Goal: Task Accomplishment & Management: Complete application form

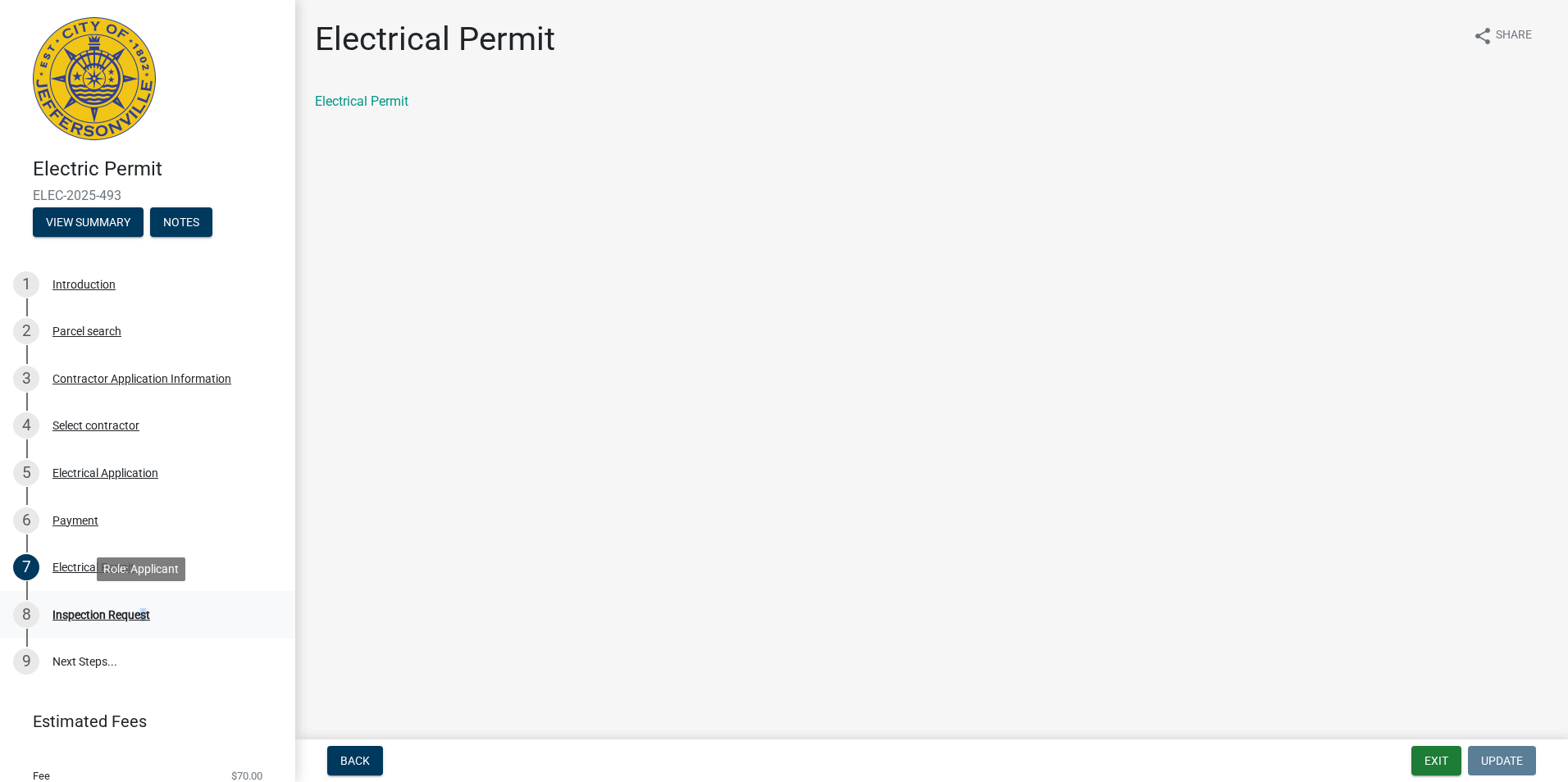
click at [140, 606] on div "8 Inspection Request" at bounding box center [141, 615] width 256 height 26
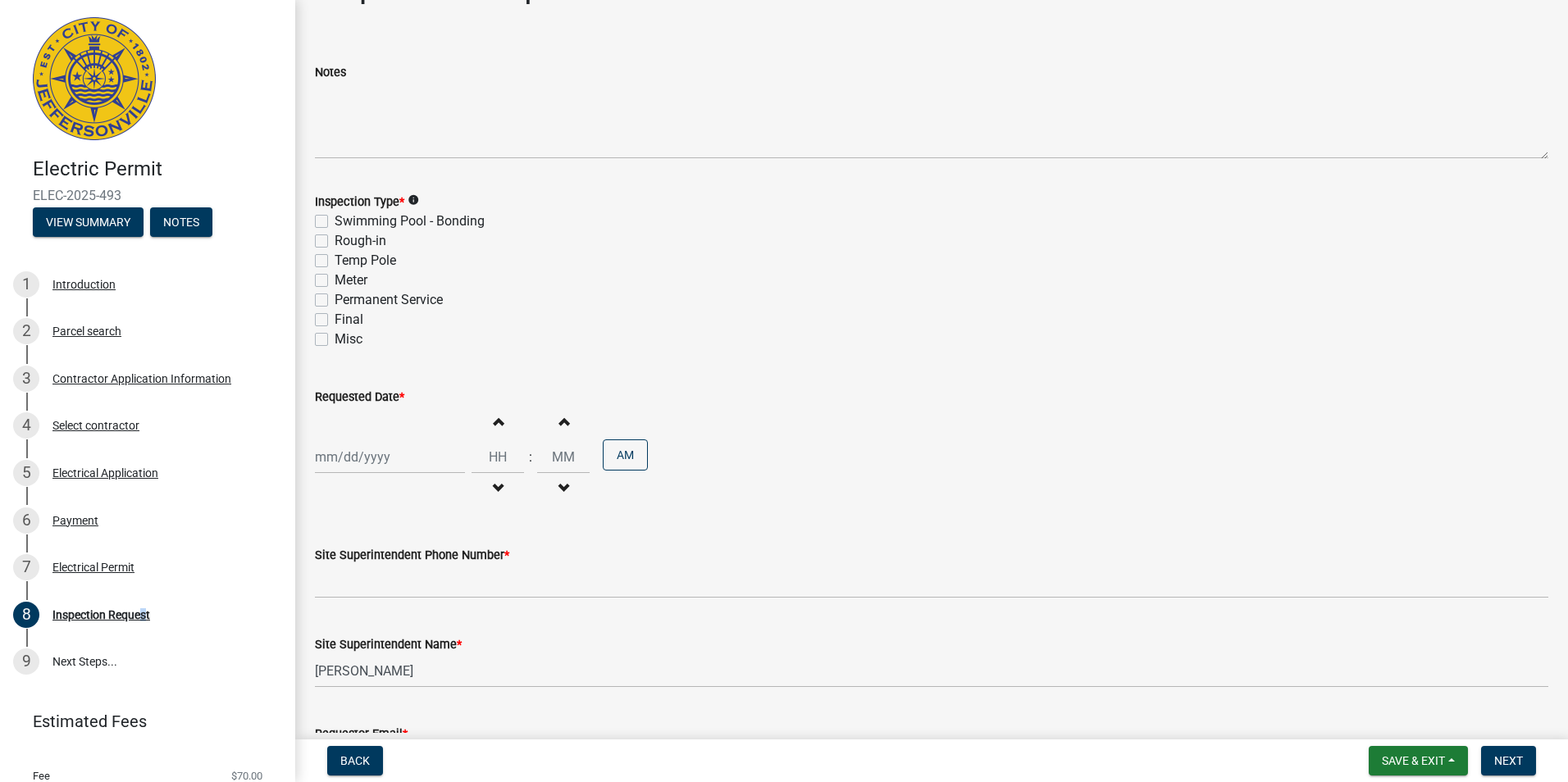
scroll to position [82, 0]
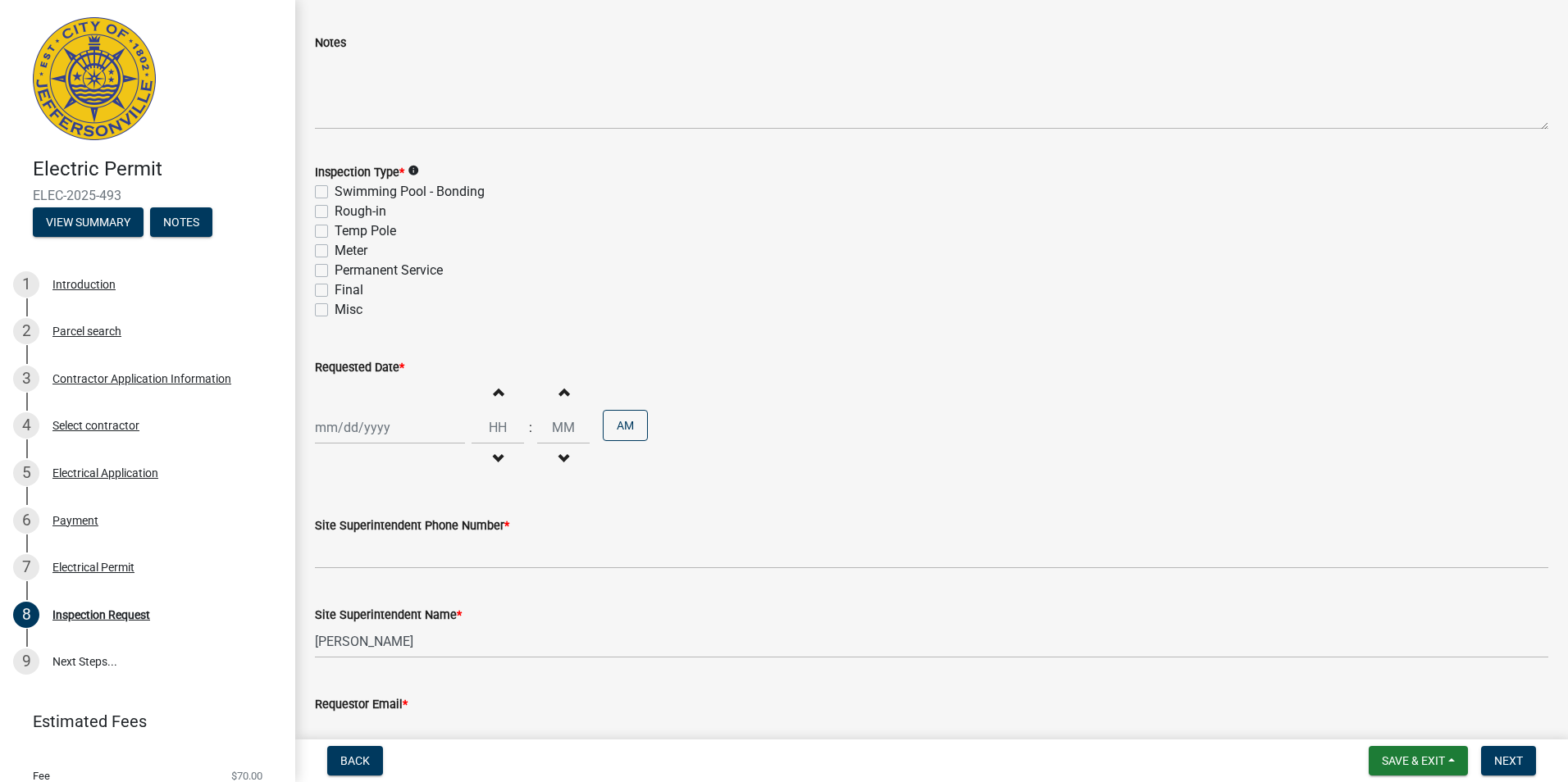
click at [334, 212] on label "Rough-in" at bounding box center [360, 212] width 52 height 19
click at [334, 212] on input "Rough-in" at bounding box center [340, 207] width 11 height 11
checkbox input "true"
checkbox input "false"
checkbox input "true"
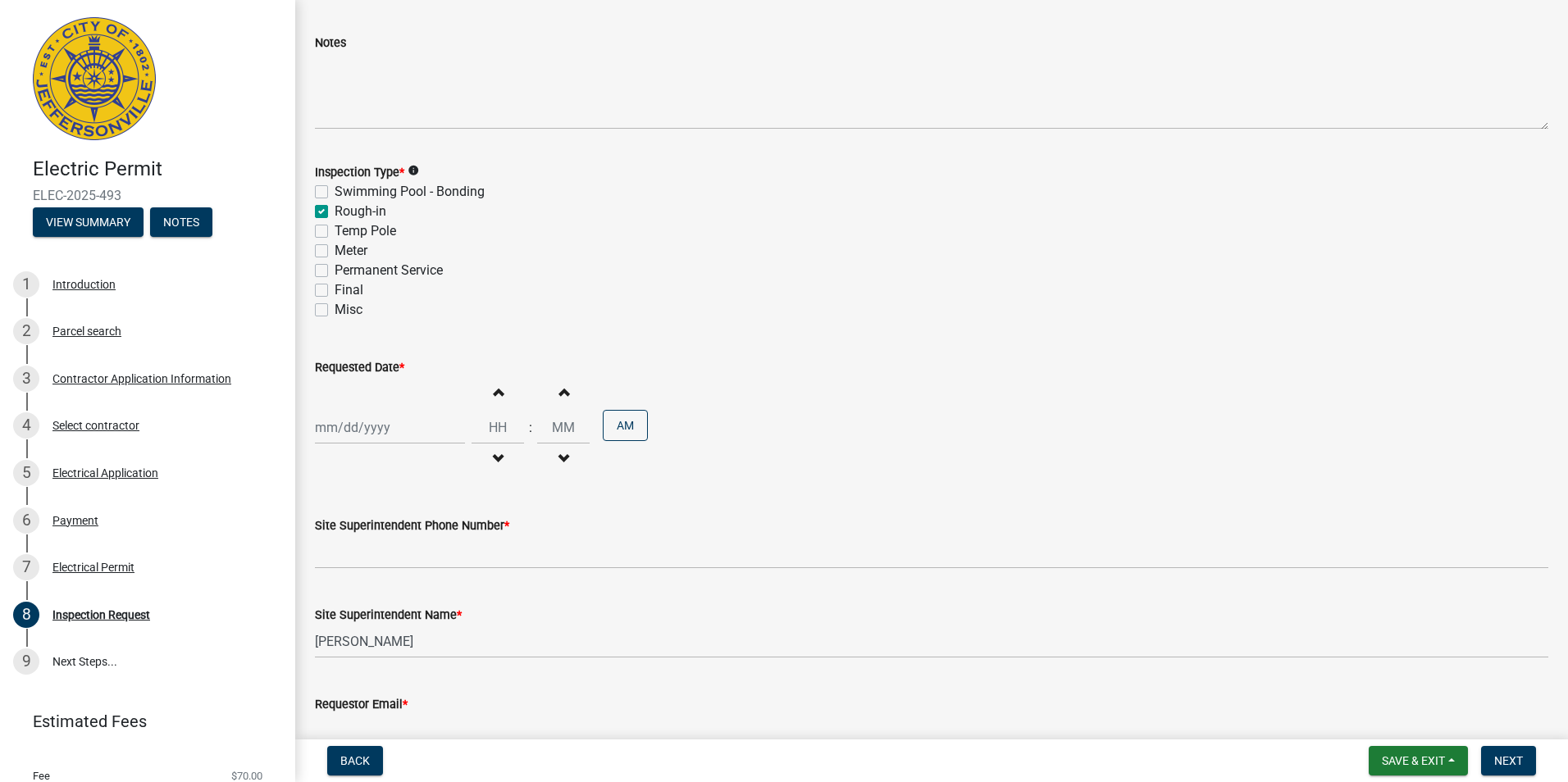
checkbox input "false"
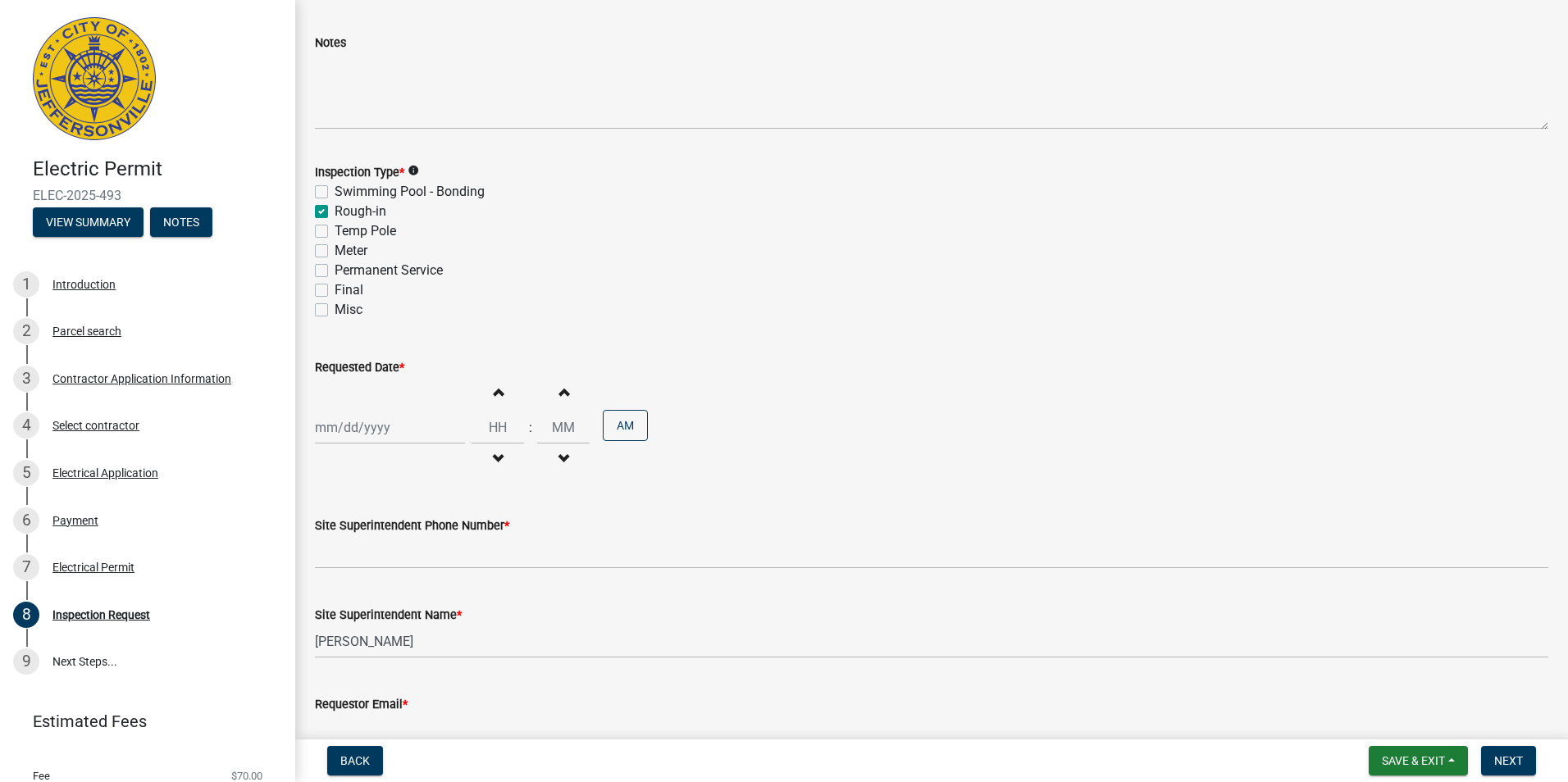
click at [336, 433] on div at bounding box center [390, 427] width 150 height 33
select select "9"
select select "2025"
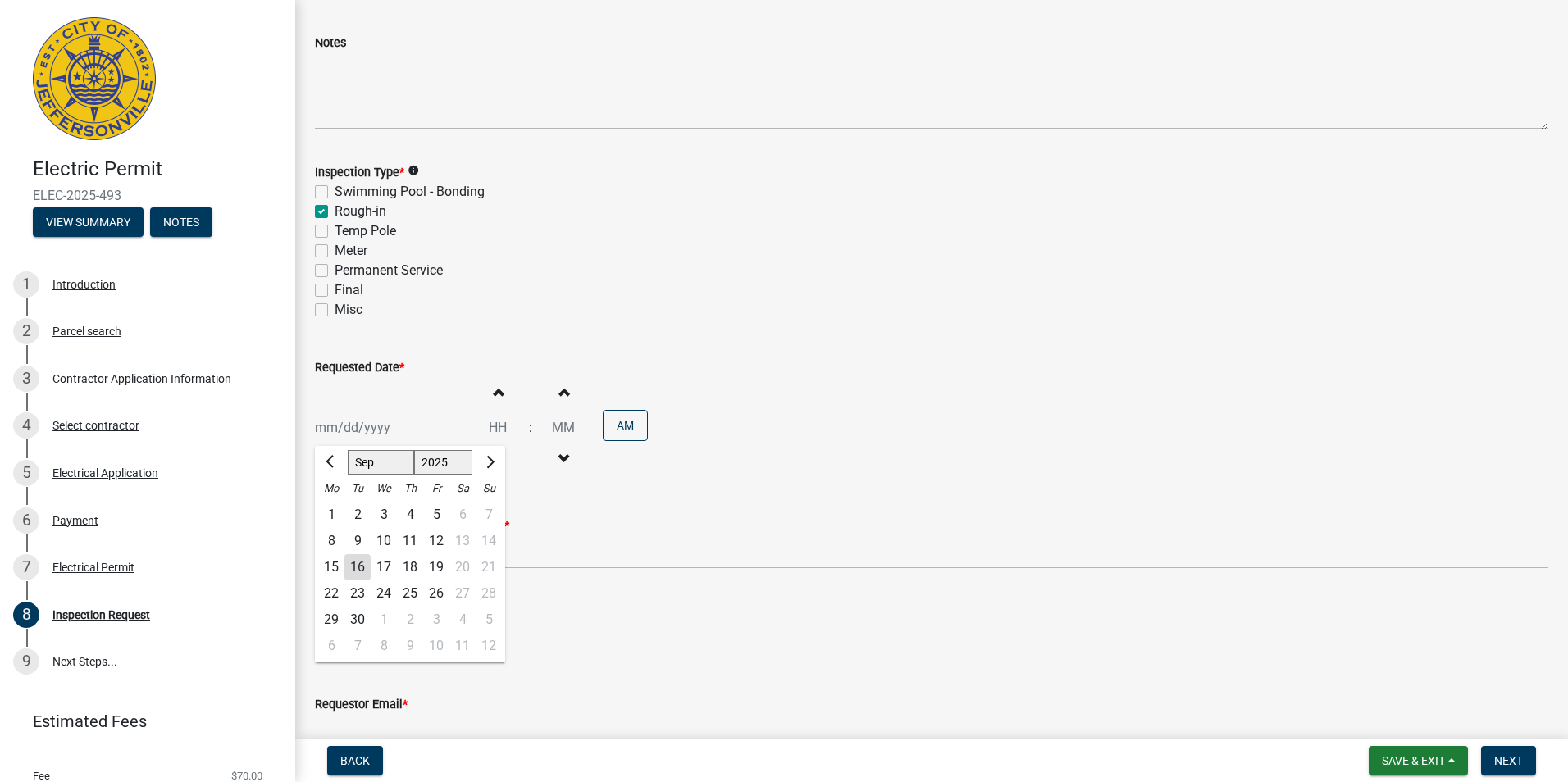
click at [412, 567] on div "18" at bounding box center [410, 568] width 26 height 26
type input "[DATE]"
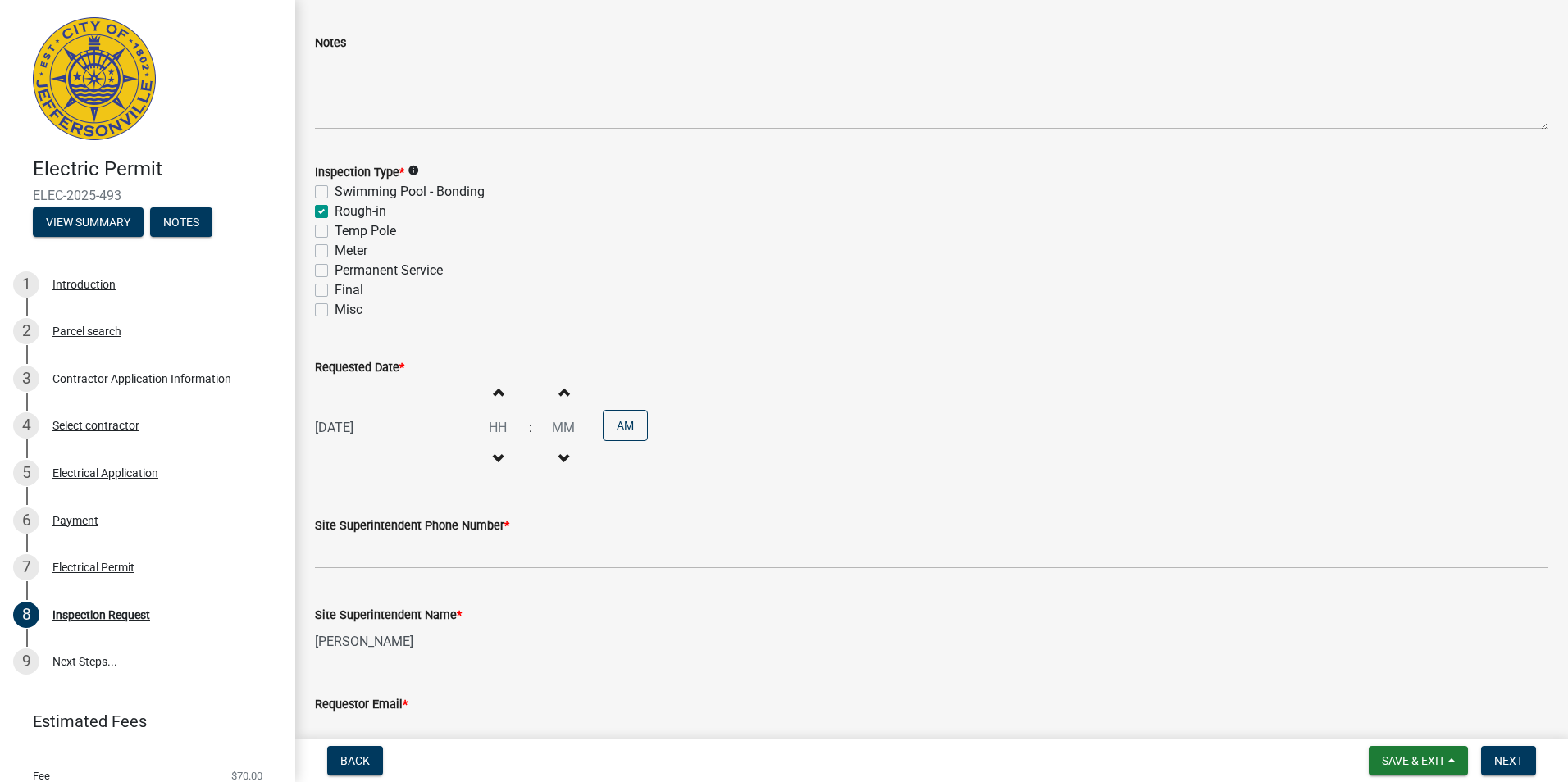
click at [495, 458] on span "button" at bounding box center [498, 459] width 8 height 13
type input "11"
type input "00"
click at [495, 458] on span "button" at bounding box center [498, 459] width 8 height 13
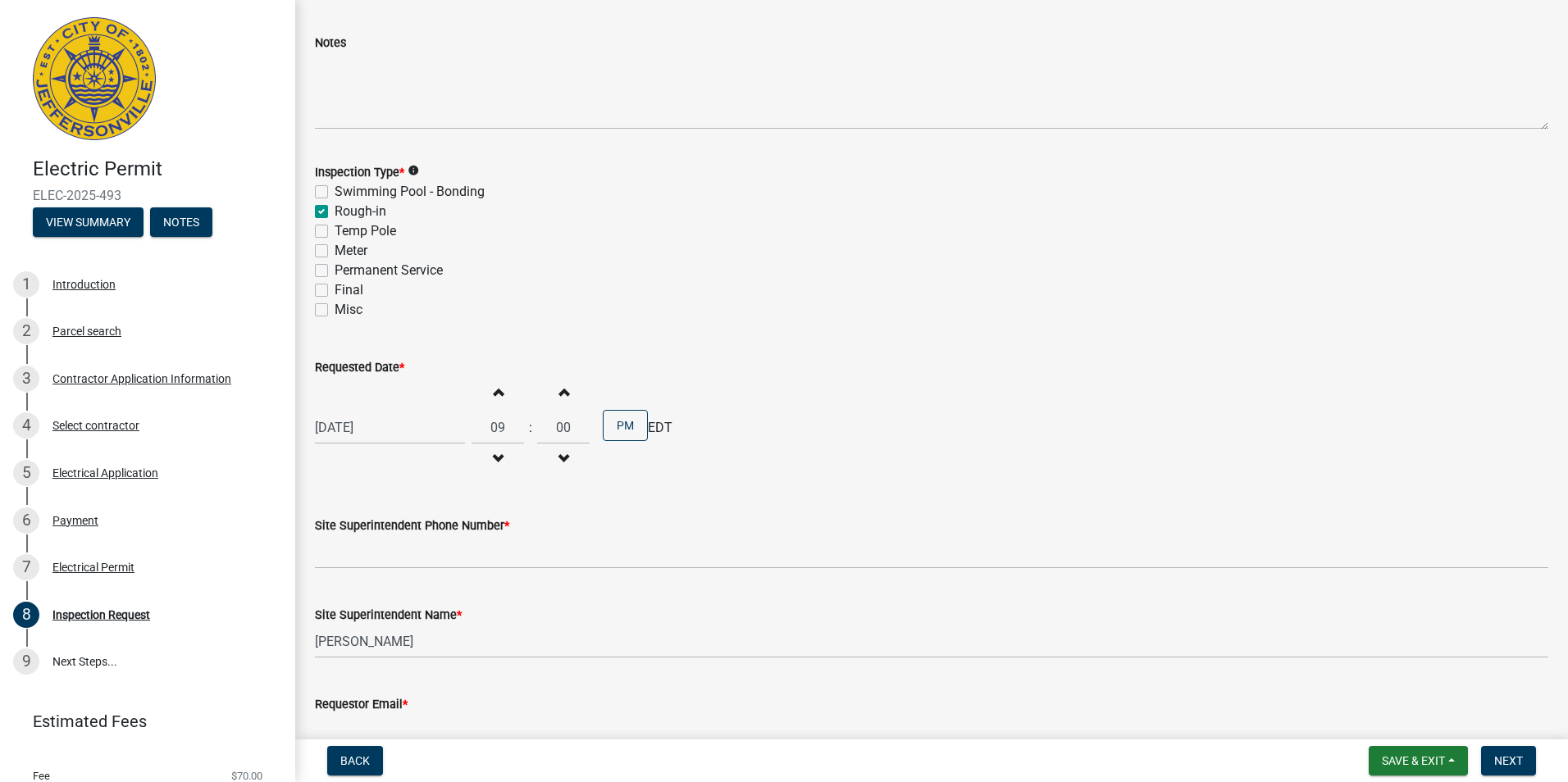
click at [495, 458] on span "button" at bounding box center [498, 459] width 8 height 13
click at [494, 461] on span "button" at bounding box center [498, 459] width 8 height 13
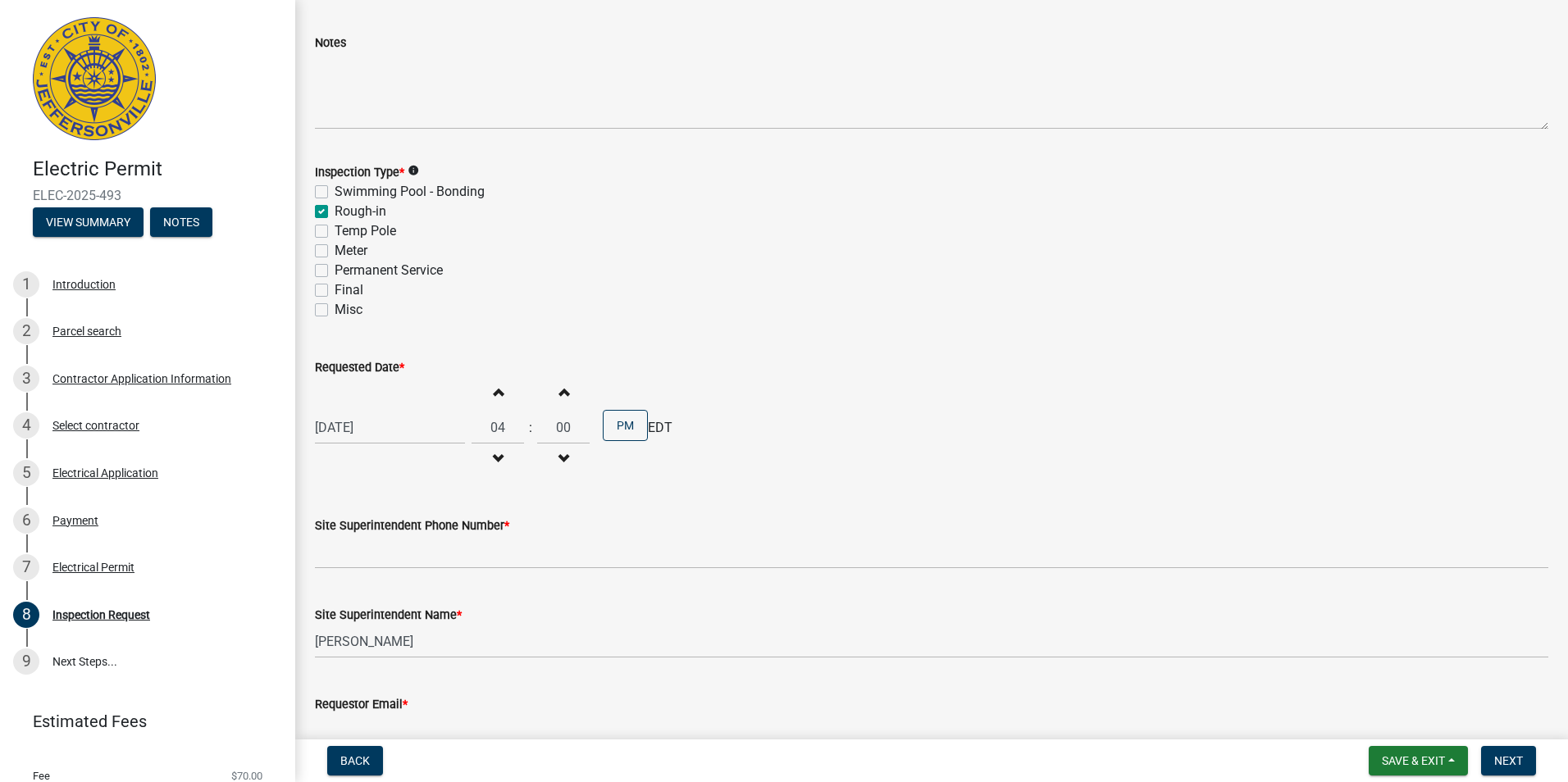
click at [494, 461] on span "button" at bounding box center [498, 459] width 8 height 13
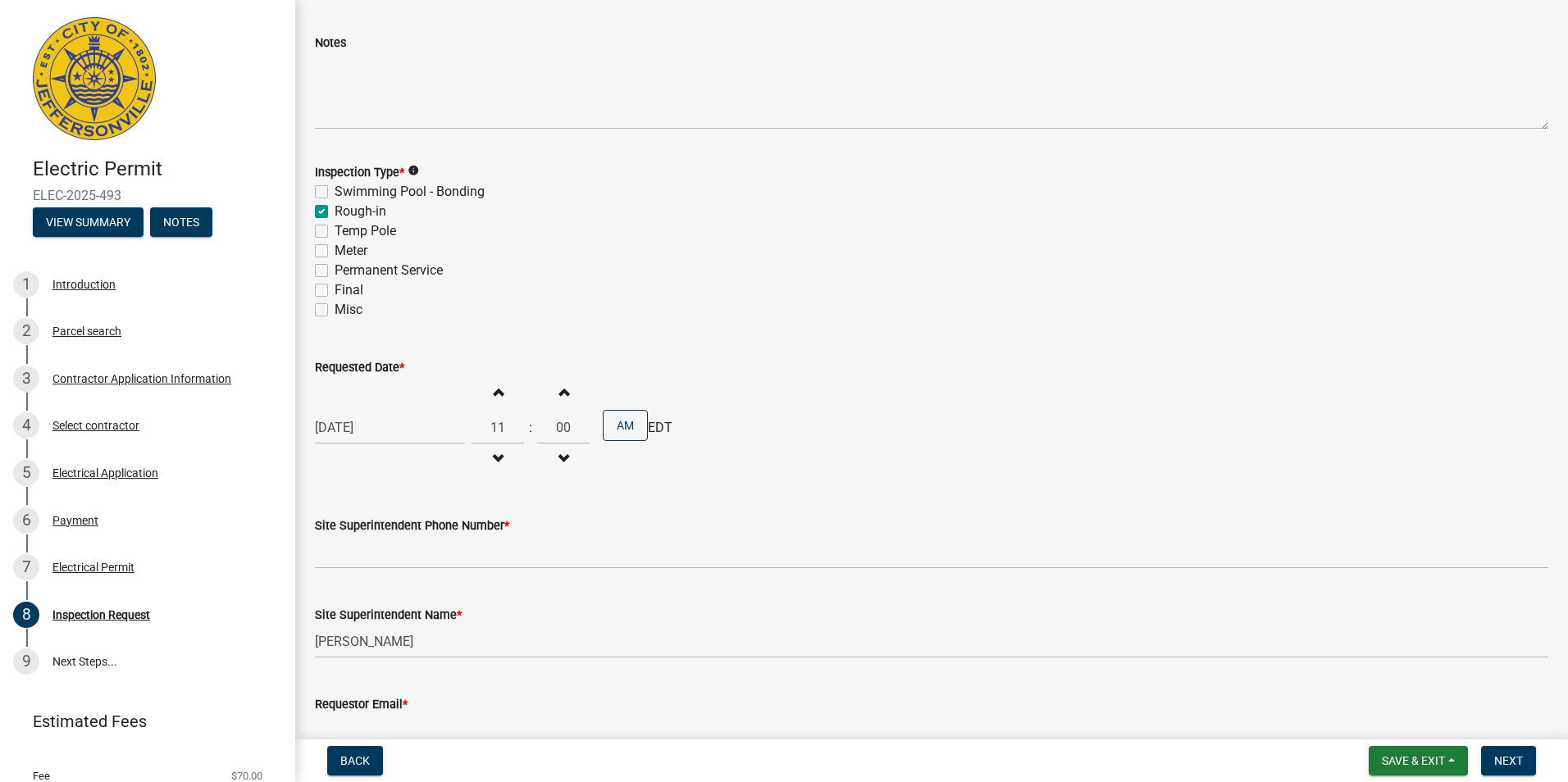
click at [494, 461] on span "button" at bounding box center [498, 459] width 8 height 13
click at [494, 394] on span "button" at bounding box center [498, 391] width 8 height 13
type input "09"
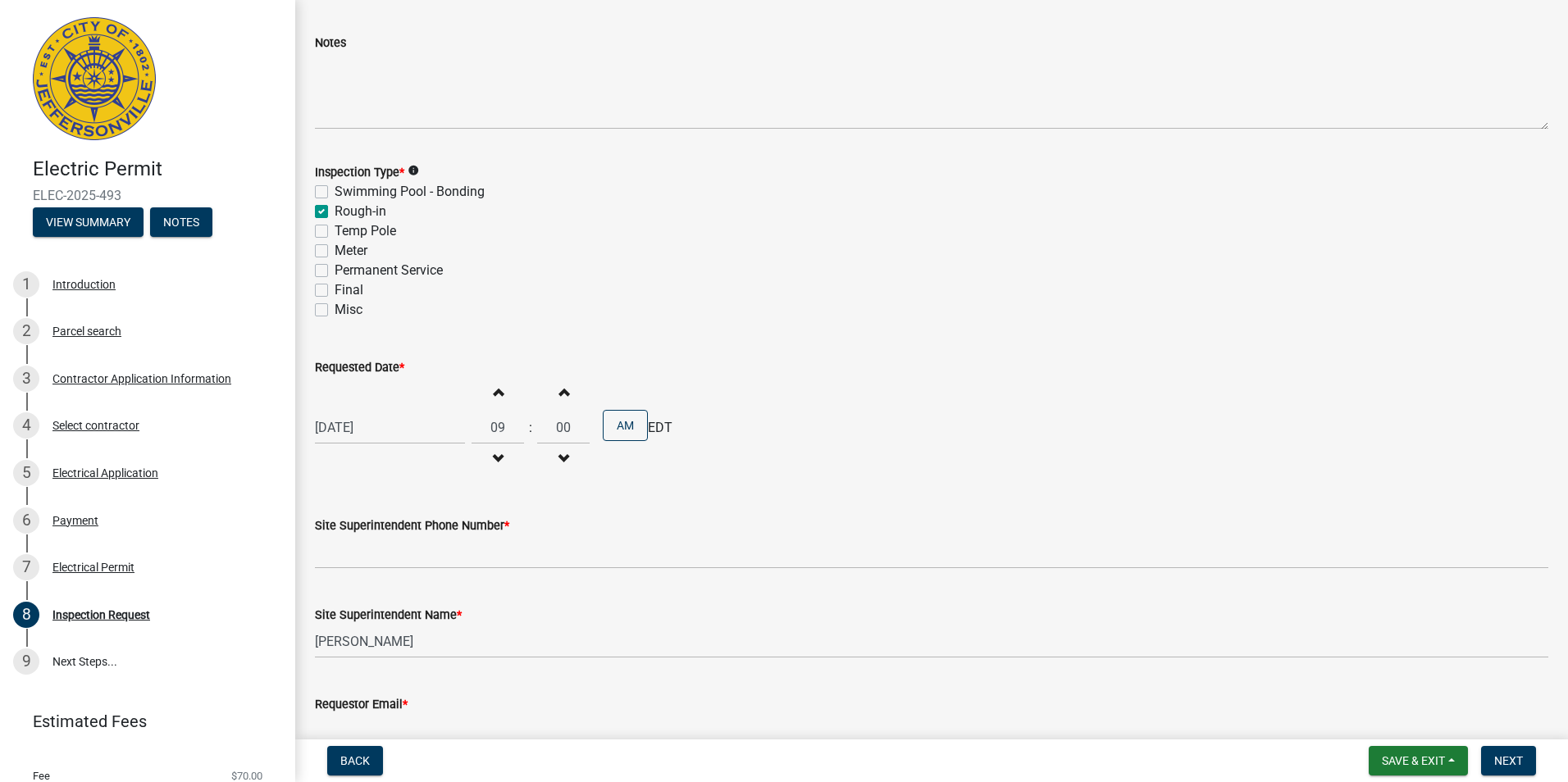
scroll to position [164, 0]
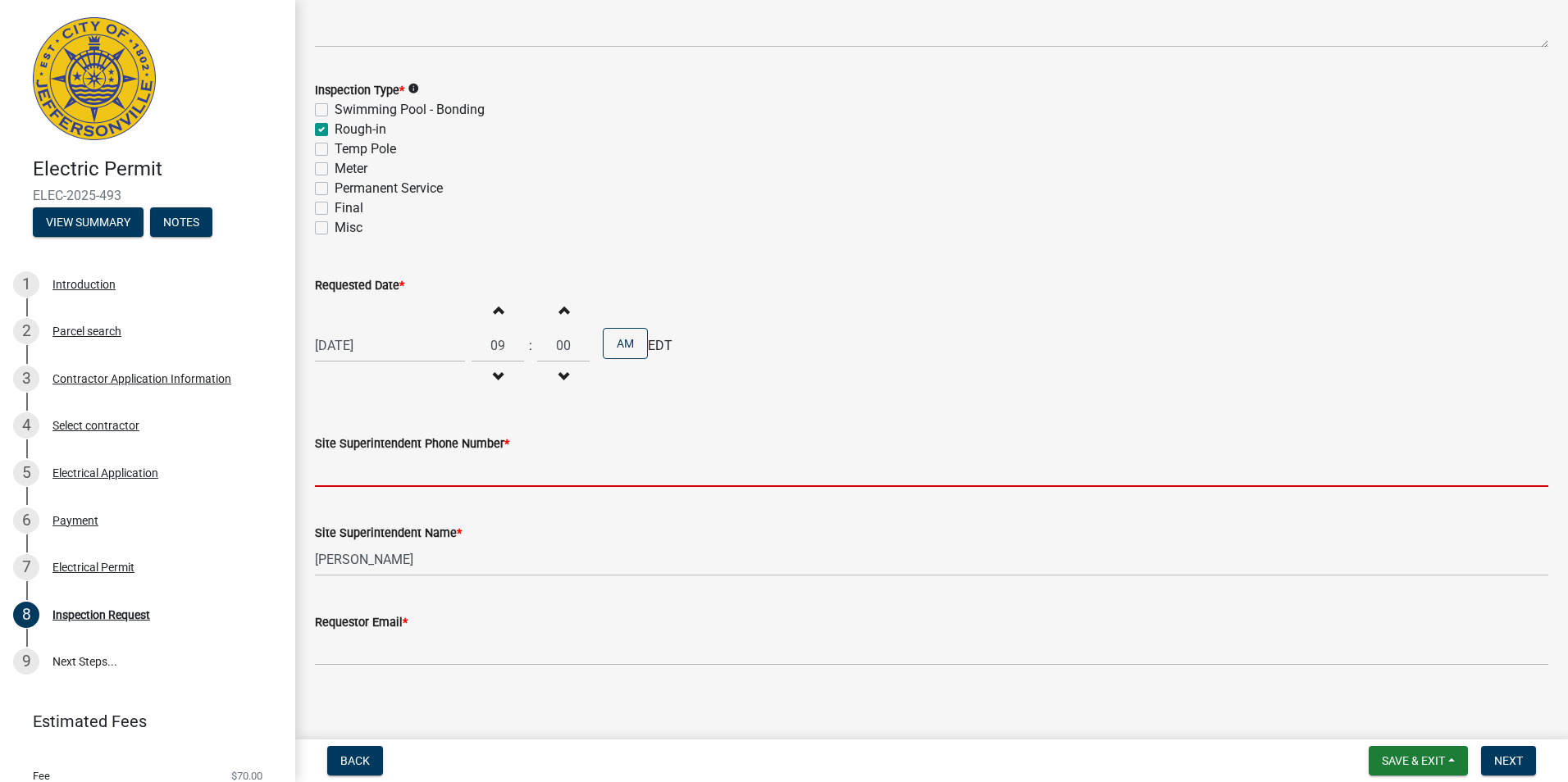
click at [367, 475] on input "Site Superintendent Phone Number *" at bounding box center [931, 470] width 1233 height 33
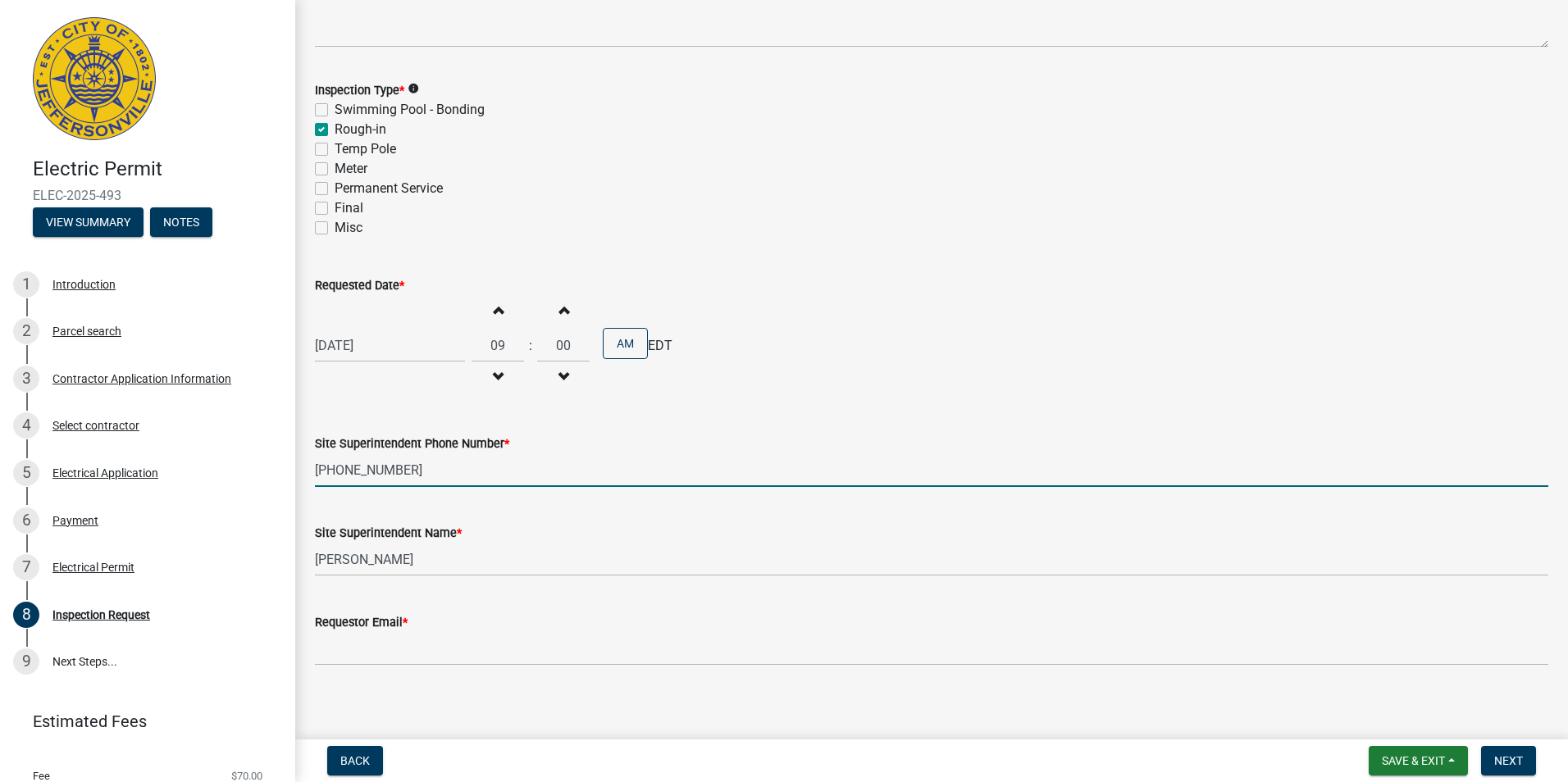
type input "[PHONE_NUMBER]"
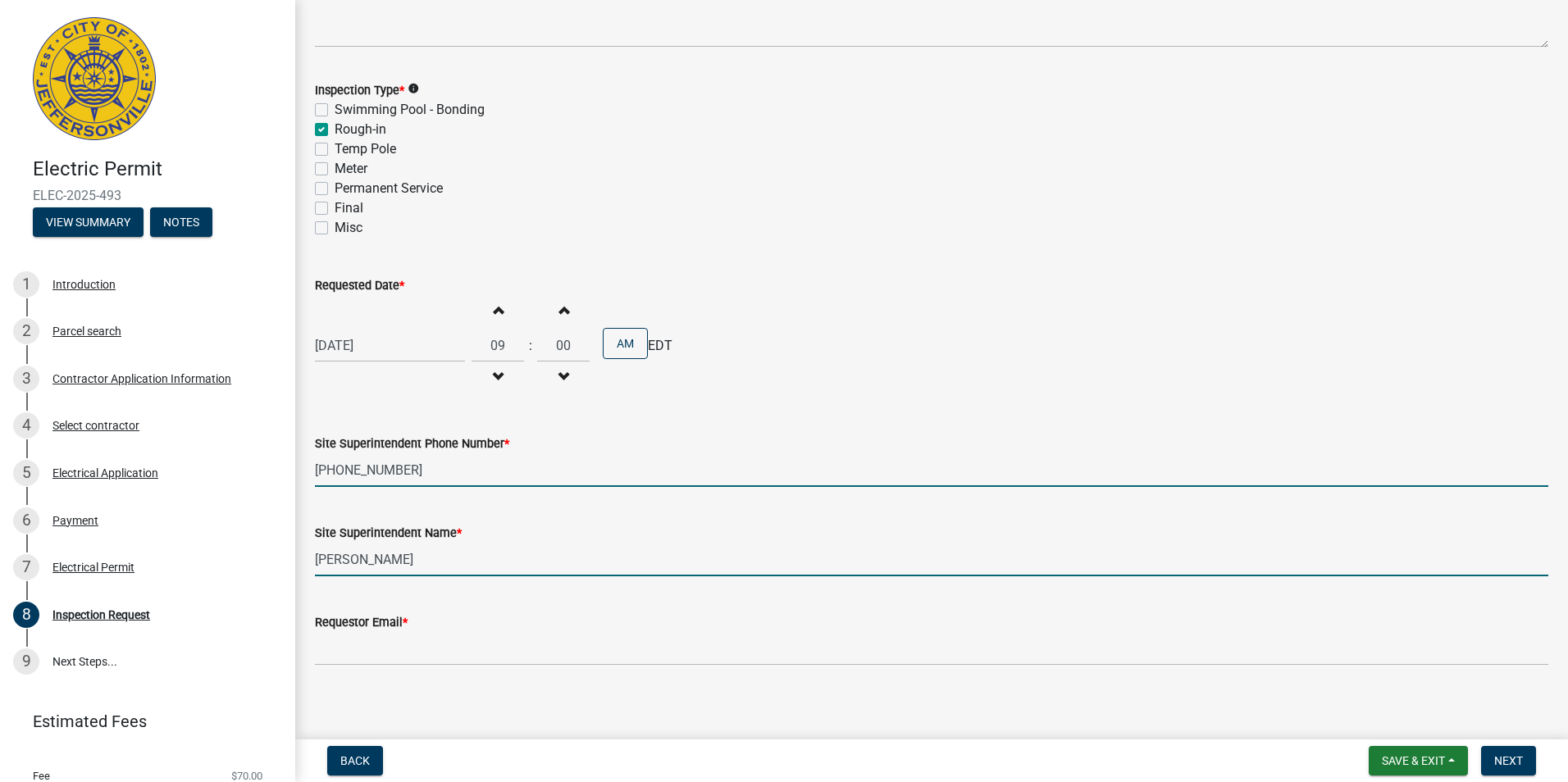
click at [344, 560] on input "[PERSON_NAME]" at bounding box center [931, 560] width 1233 height 33
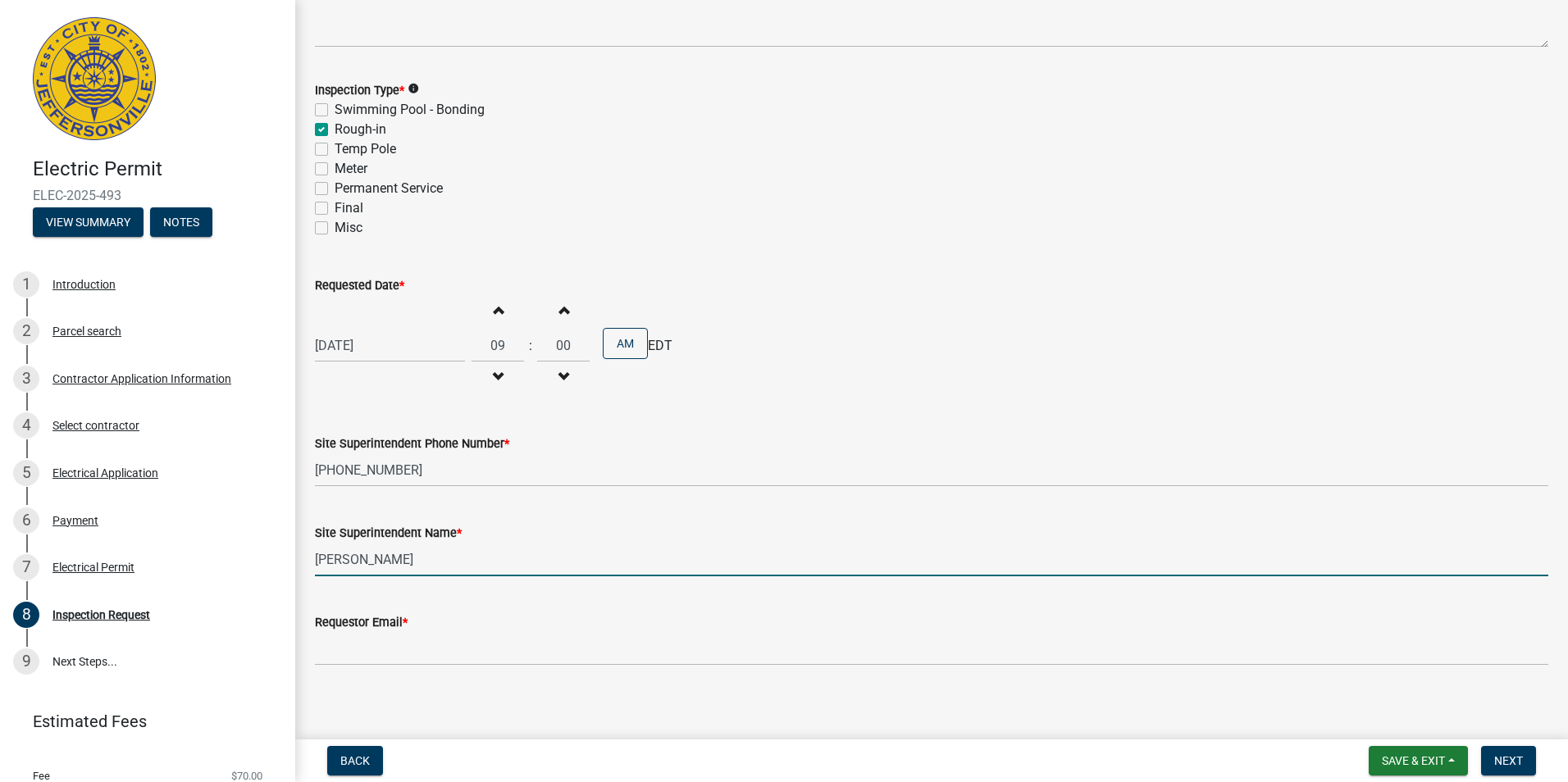
type input "[PERSON_NAME]"
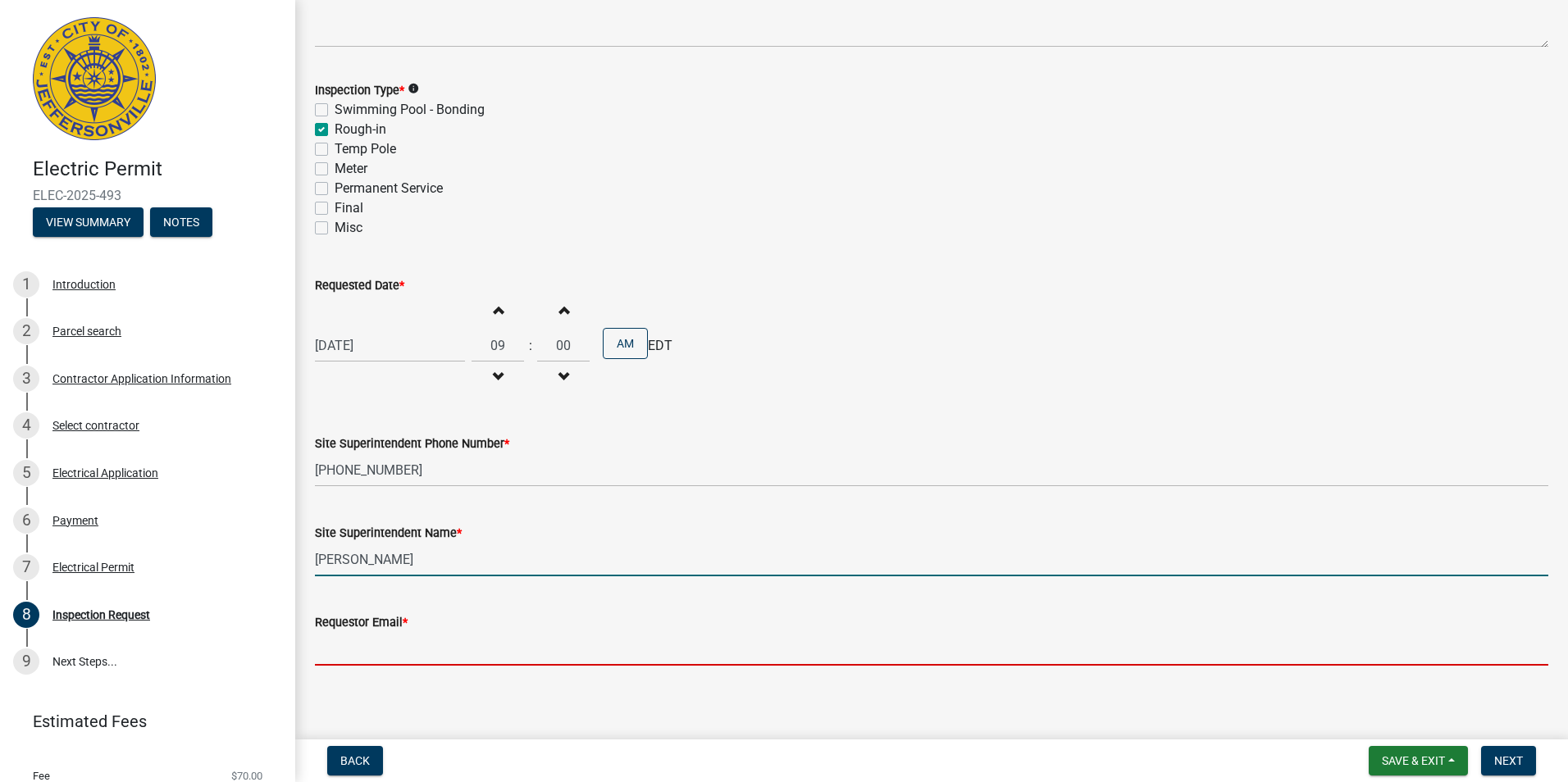
click at [366, 657] on input "Requestor Email *" at bounding box center [931, 649] width 1233 height 33
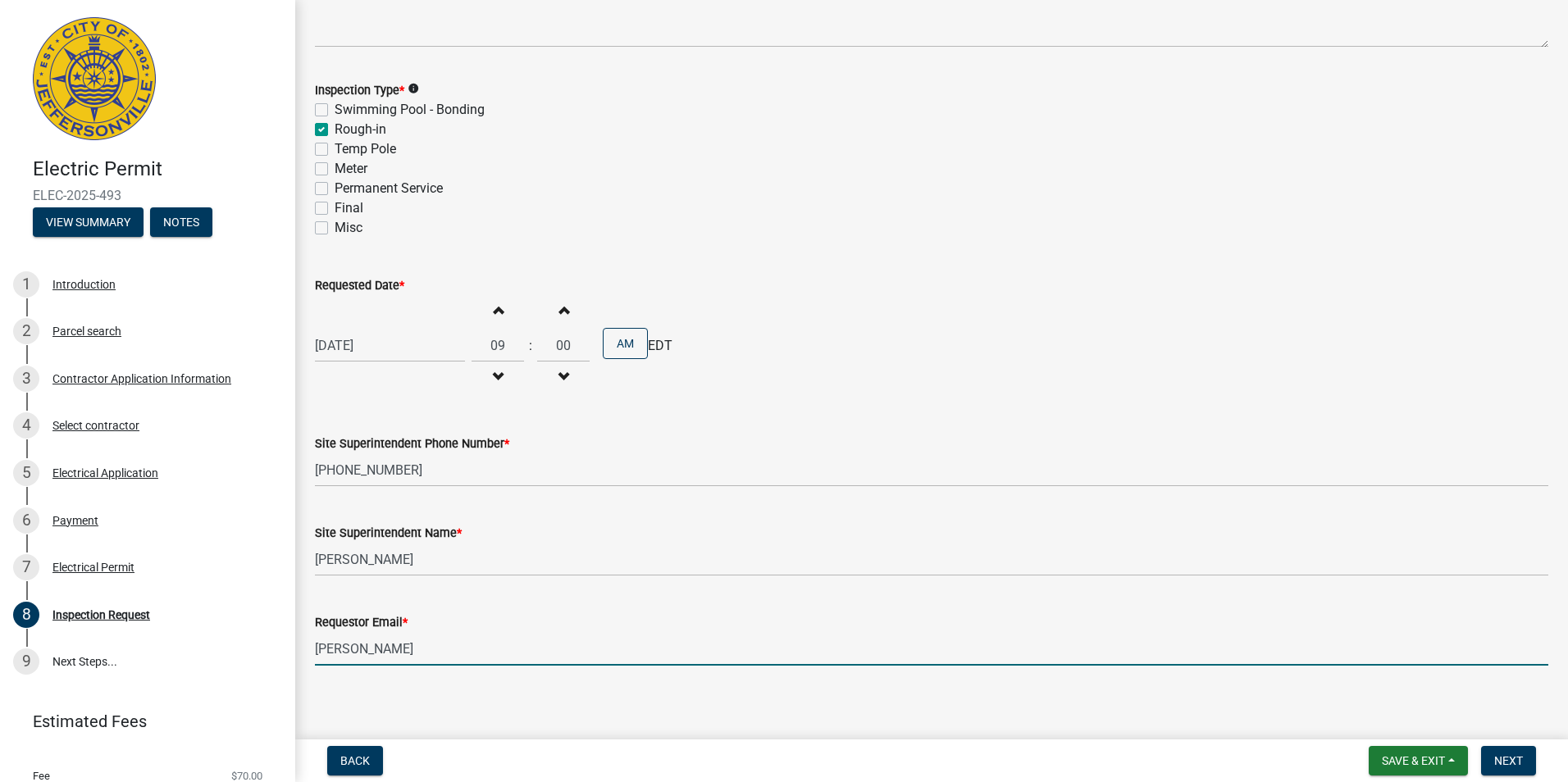
type input "[EMAIL_ADDRESS][DOMAIN_NAME]"
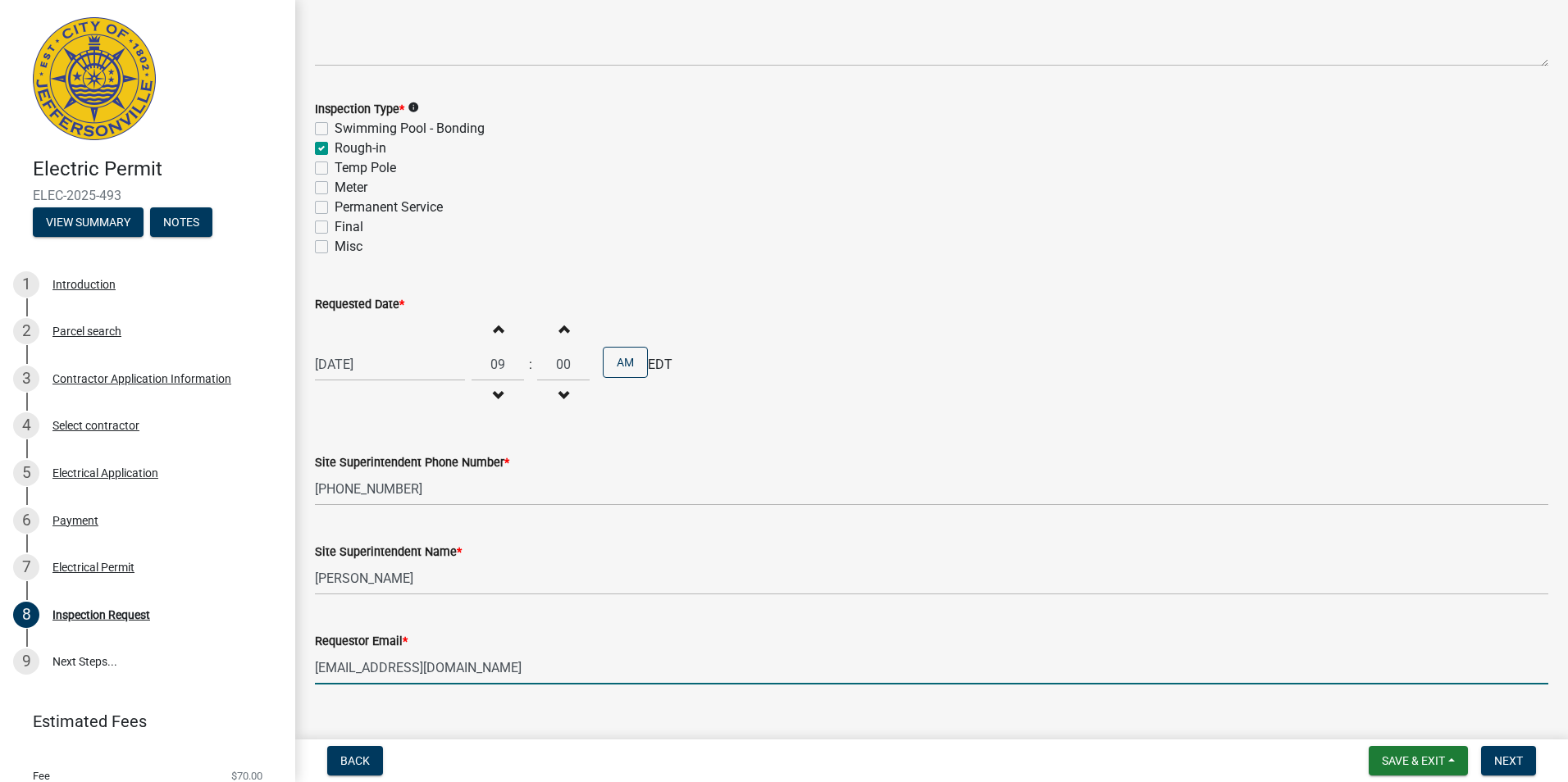
scroll to position [174, 0]
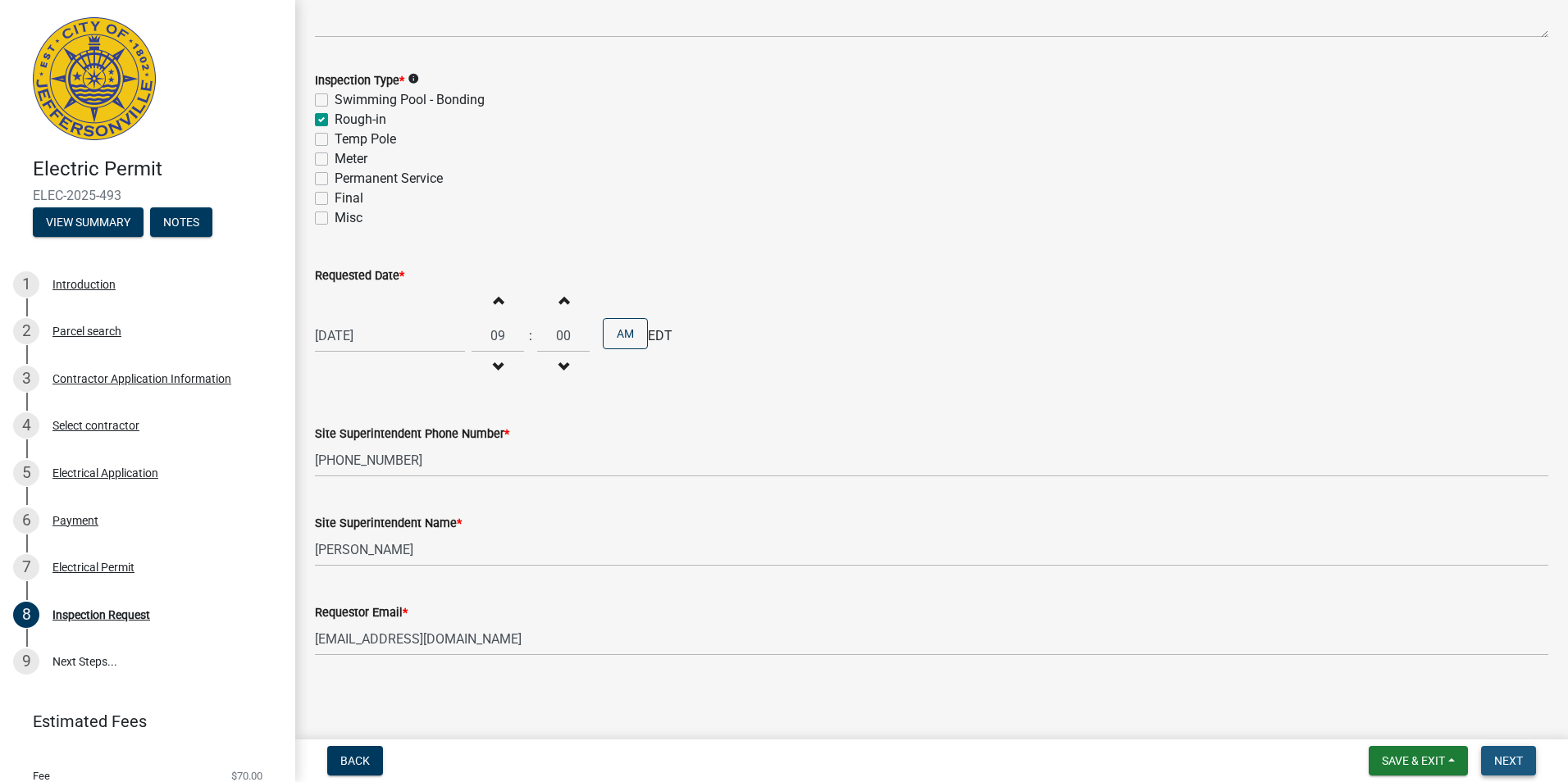
click at [1500, 760] on span "Next" at bounding box center [1507, 761] width 29 height 13
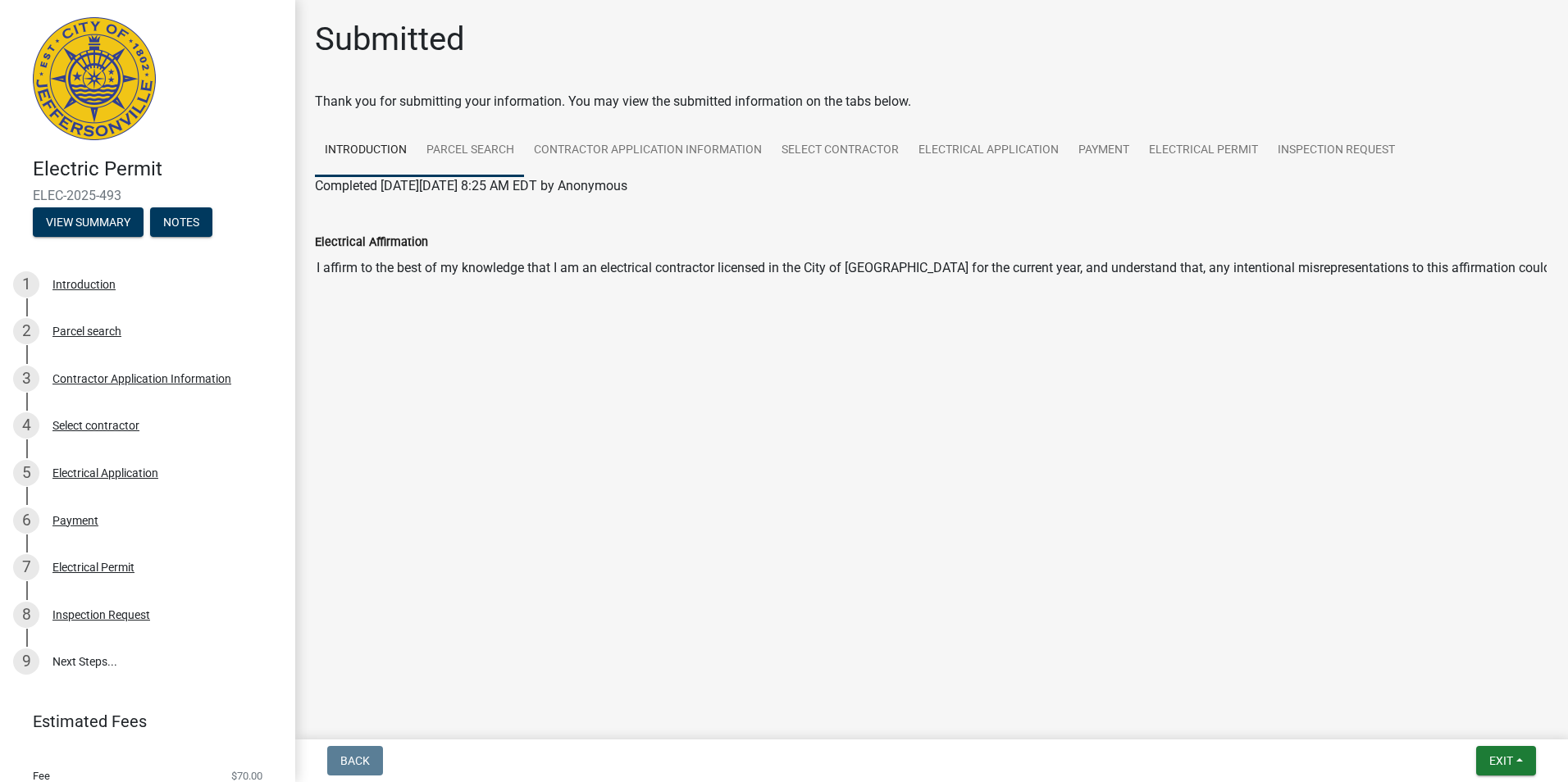
click at [462, 150] on link "Parcel search" at bounding box center [470, 151] width 107 height 53
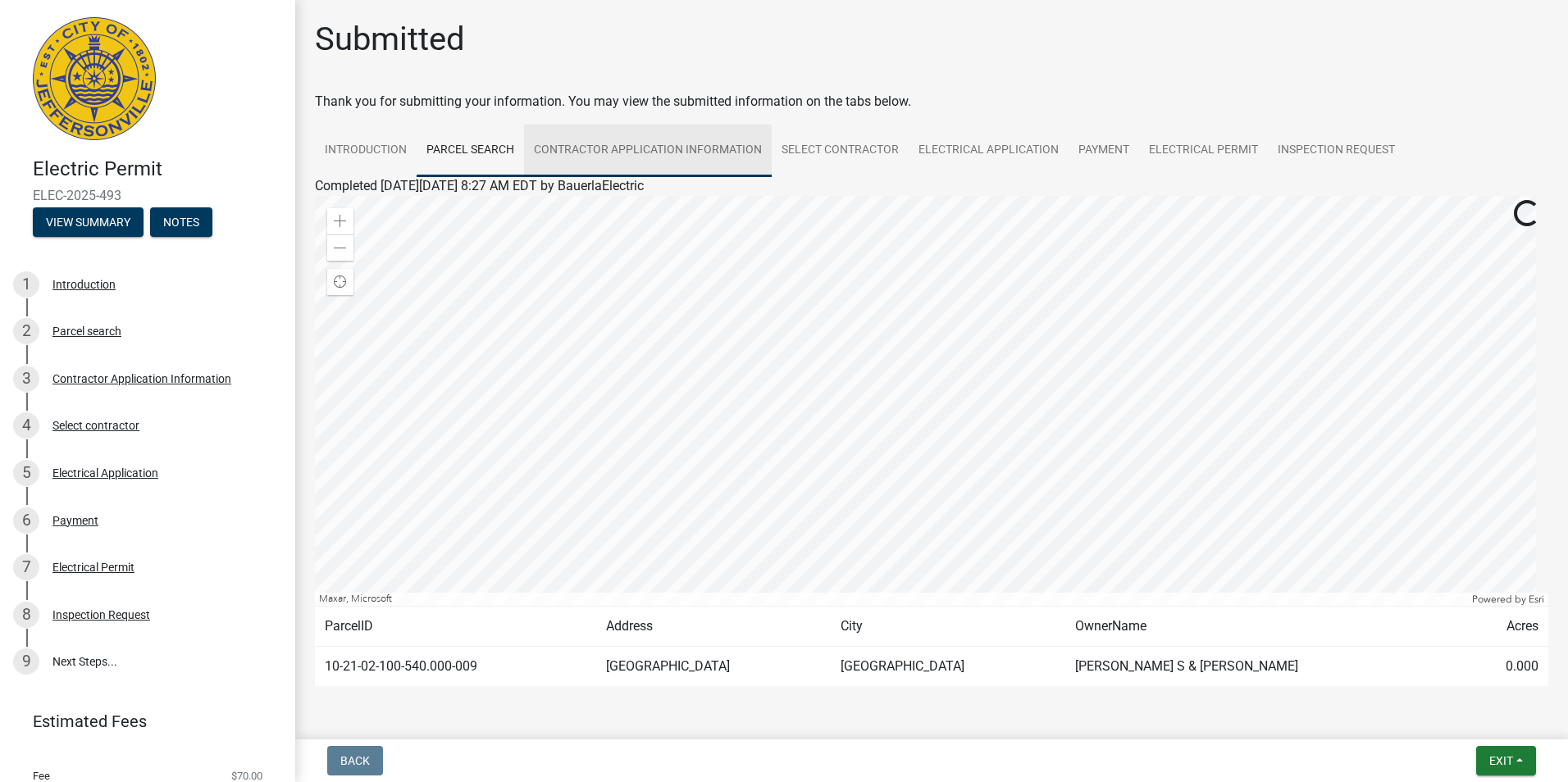
click at [573, 151] on link "Contractor Application Information" at bounding box center [648, 151] width 247 height 53
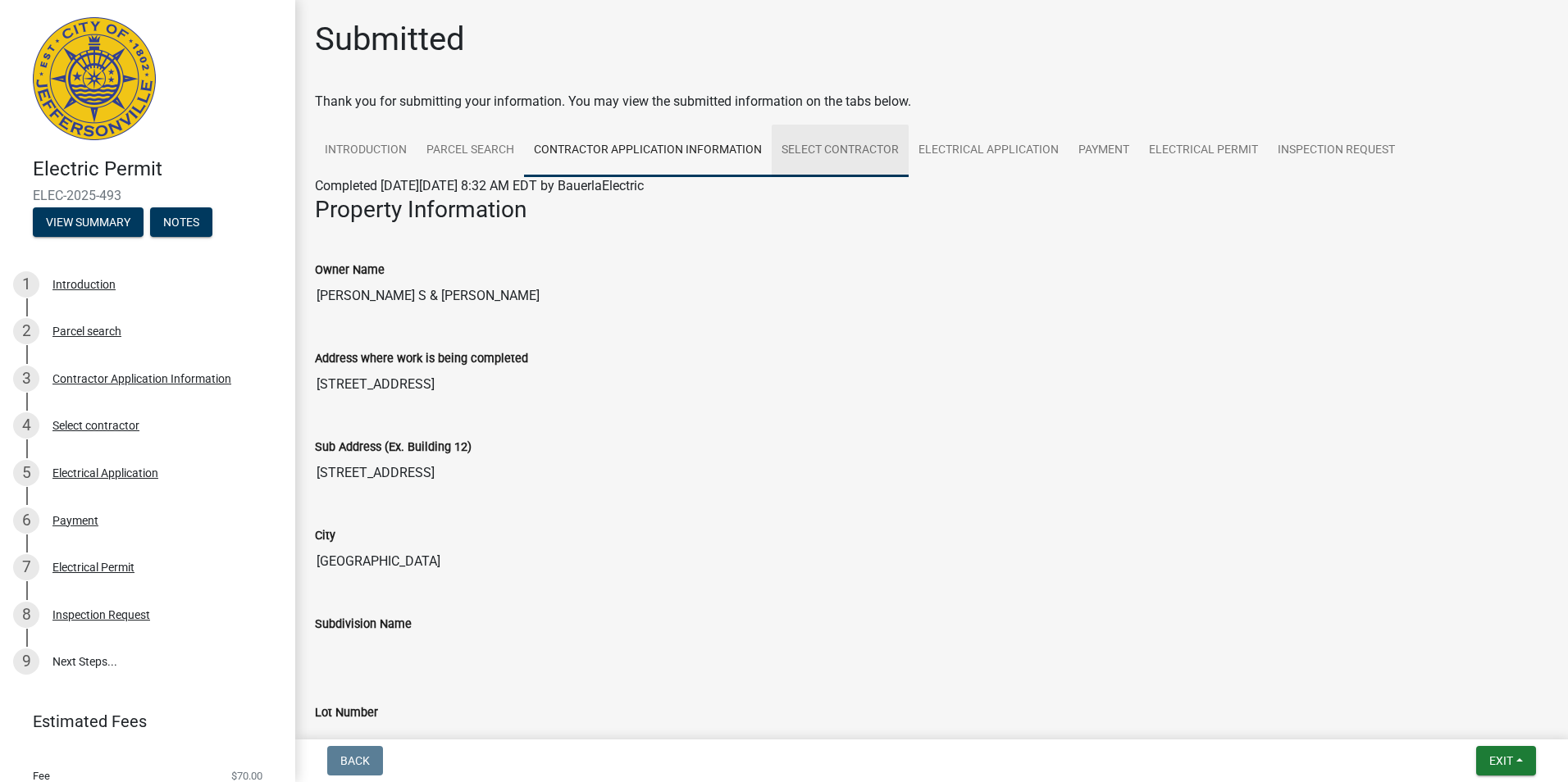
click at [826, 147] on link "Select contractor" at bounding box center [840, 151] width 137 height 53
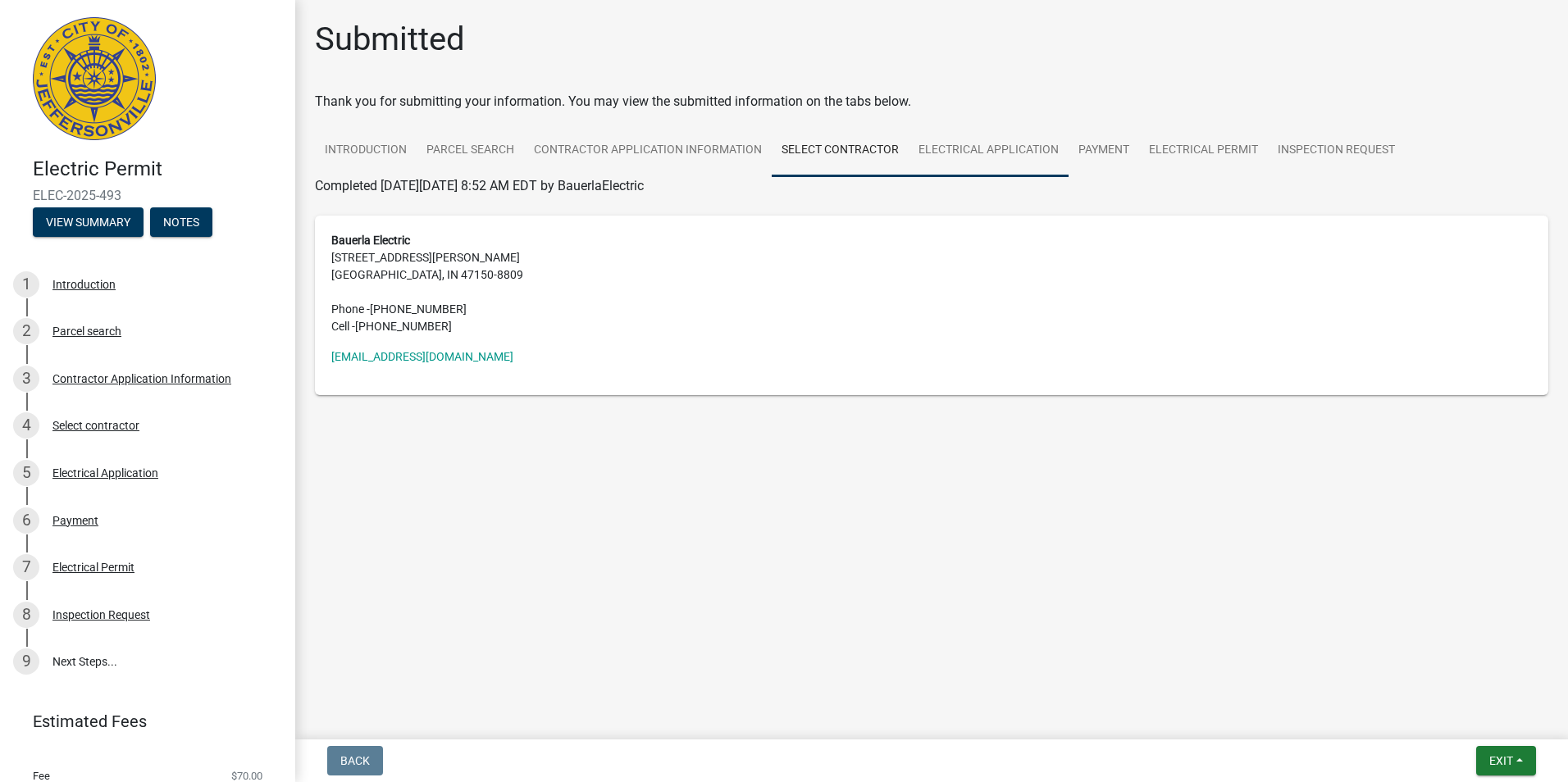
drag, startPoint x: 954, startPoint y: 144, endPoint x: 992, endPoint y: 144, distance: 38.0
click at [956, 144] on link "Electrical Application" at bounding box center [988, 151] width 160 height 53
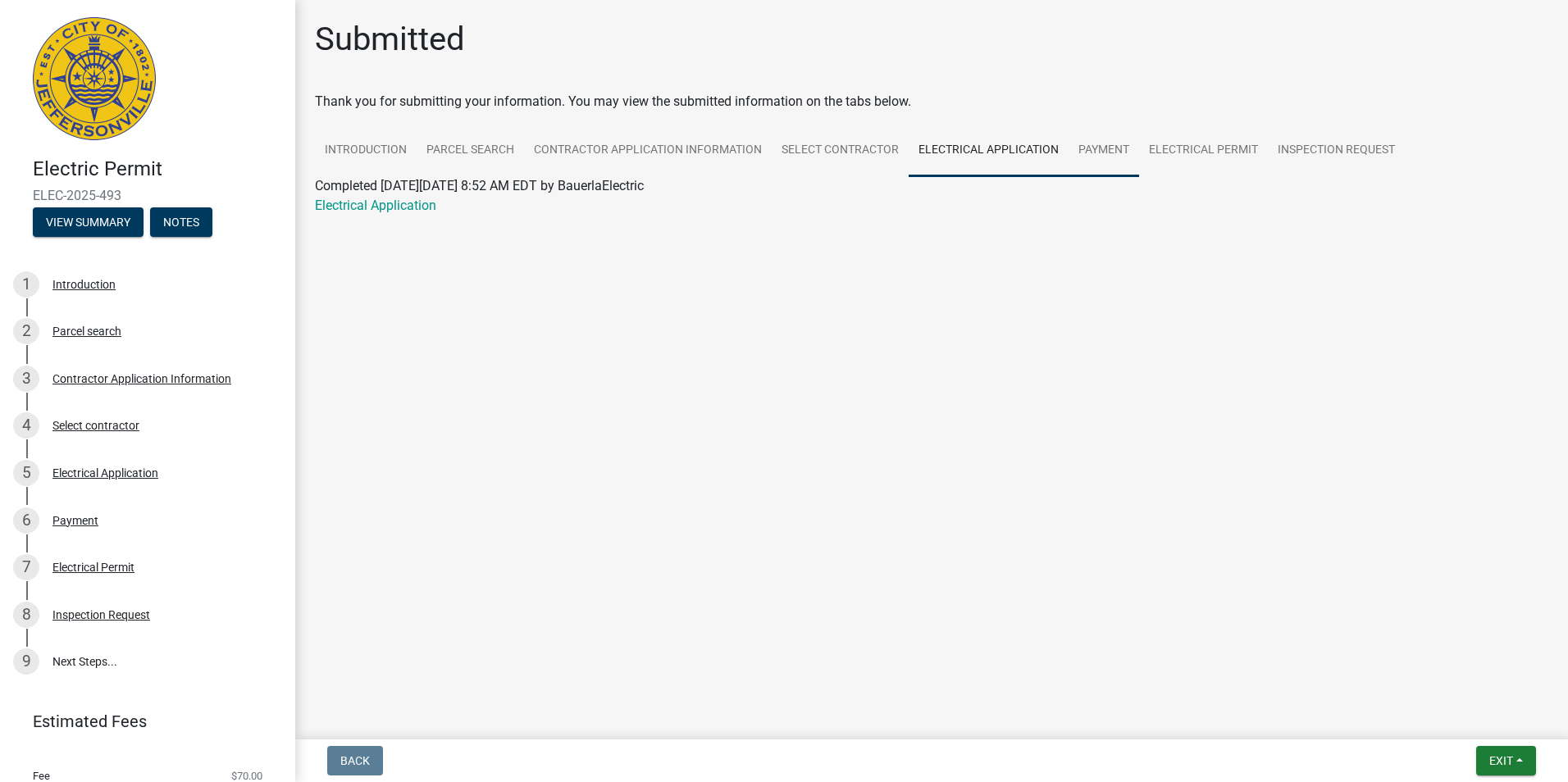
click at [1083, 154] on link "Payment" at bounding box center [1104, 151] width 70 height 53
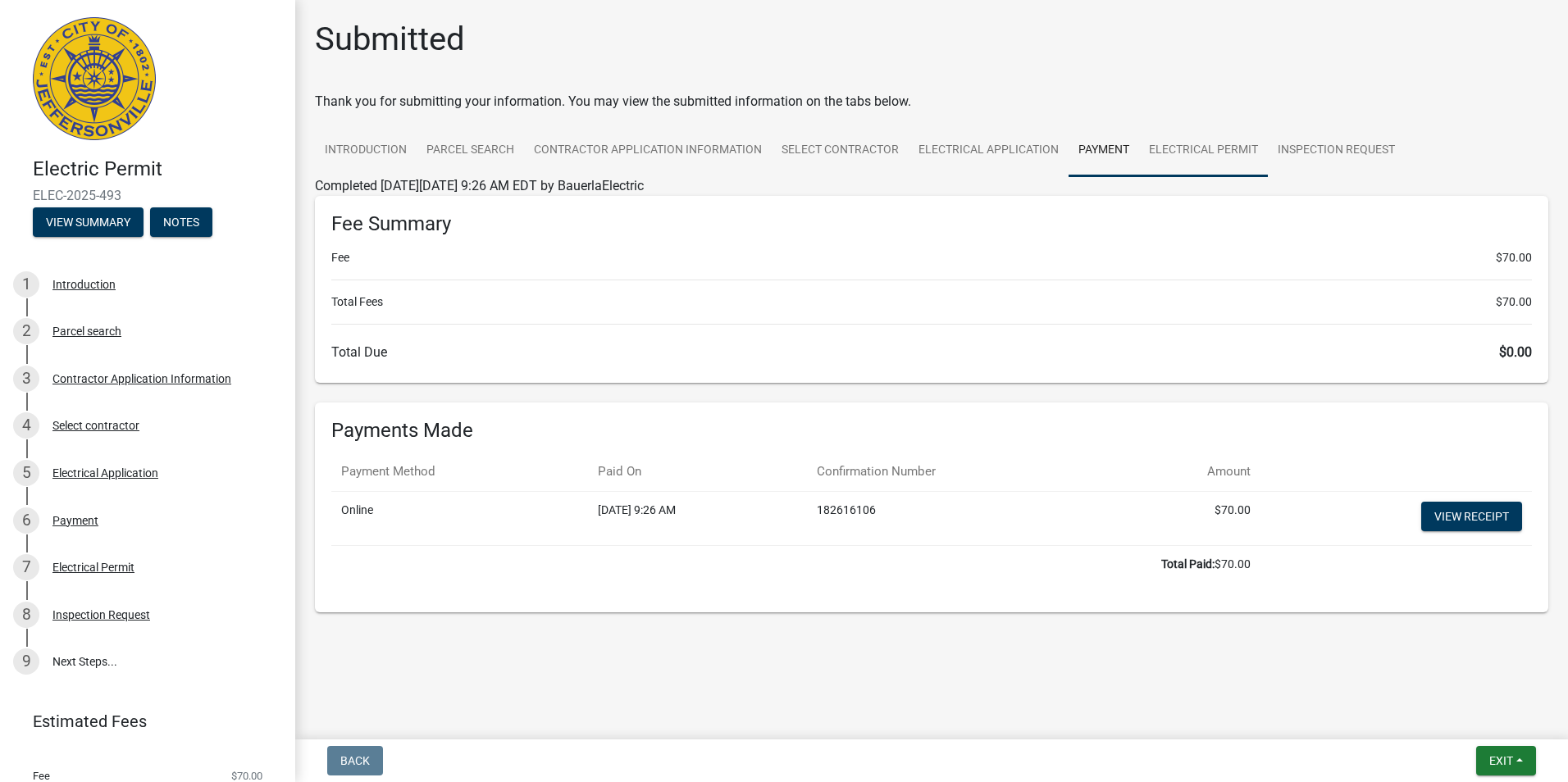
click at [1185, 153] on link "Electrical Permit" at bounding box center [1203, 151] width 129 height 53
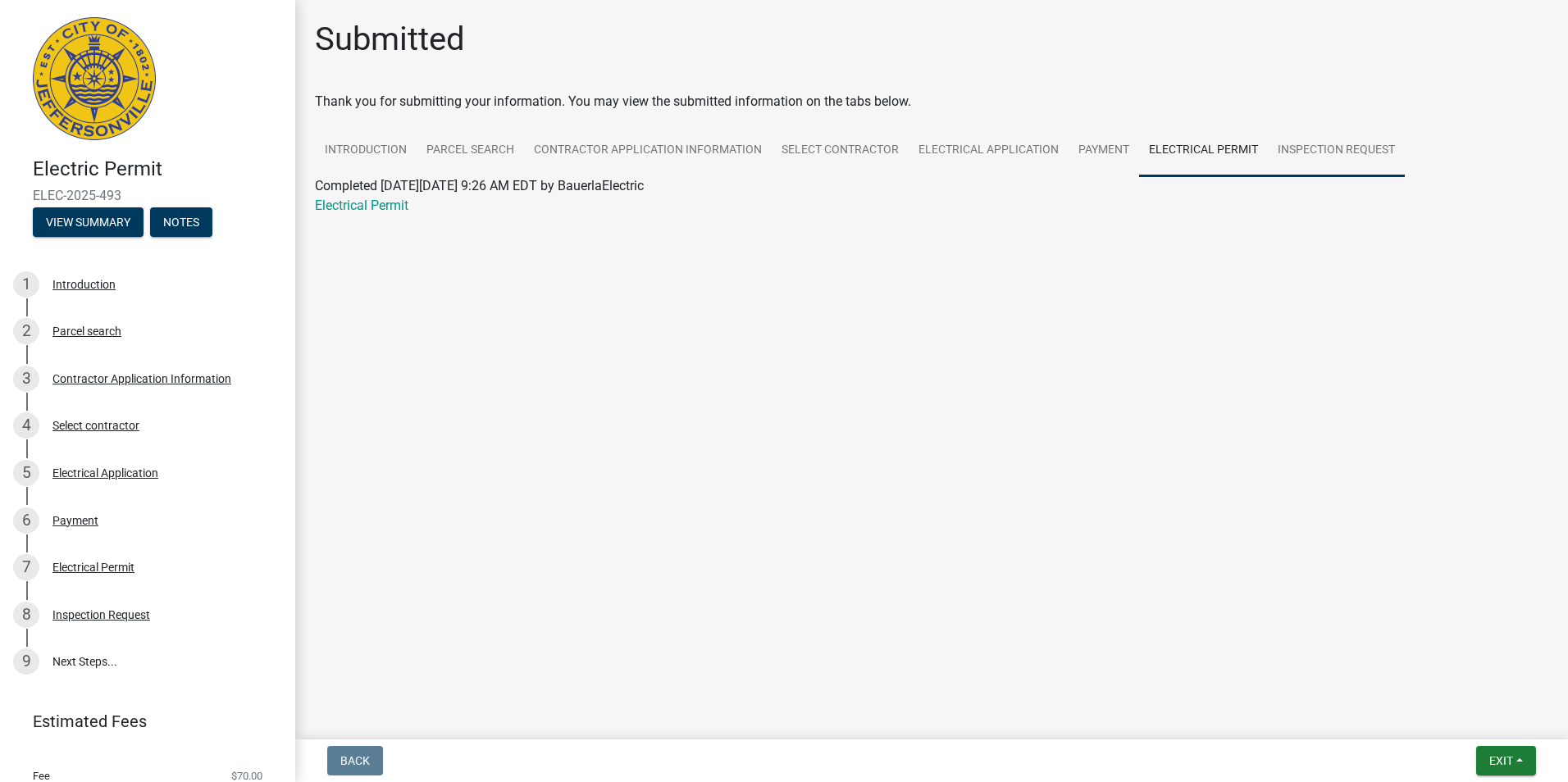
click at [1299, 143] on link "Inspection Request" at bounding box center [1336, 151] width 137 height 53
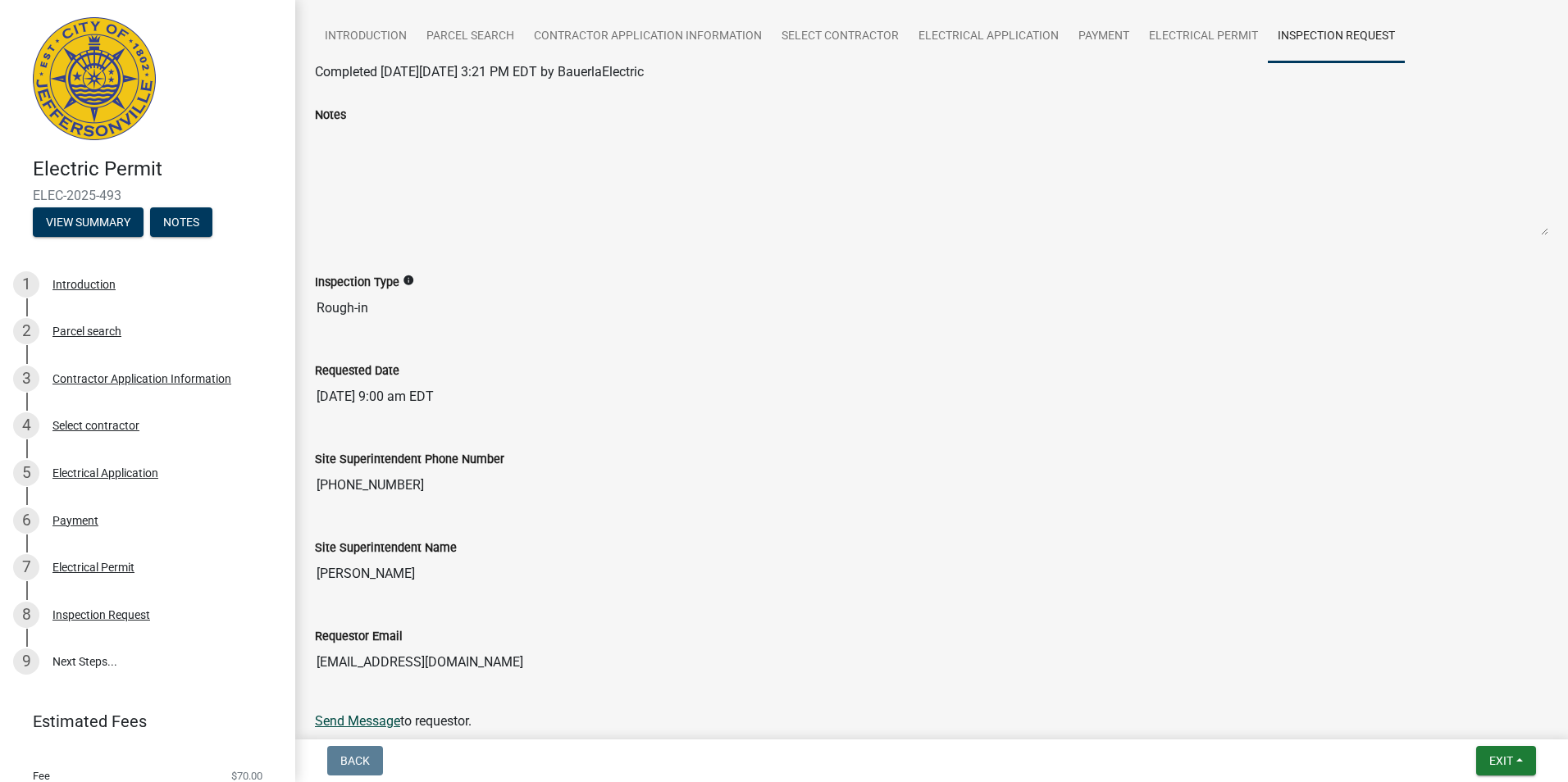
scroll to position [196, 0]
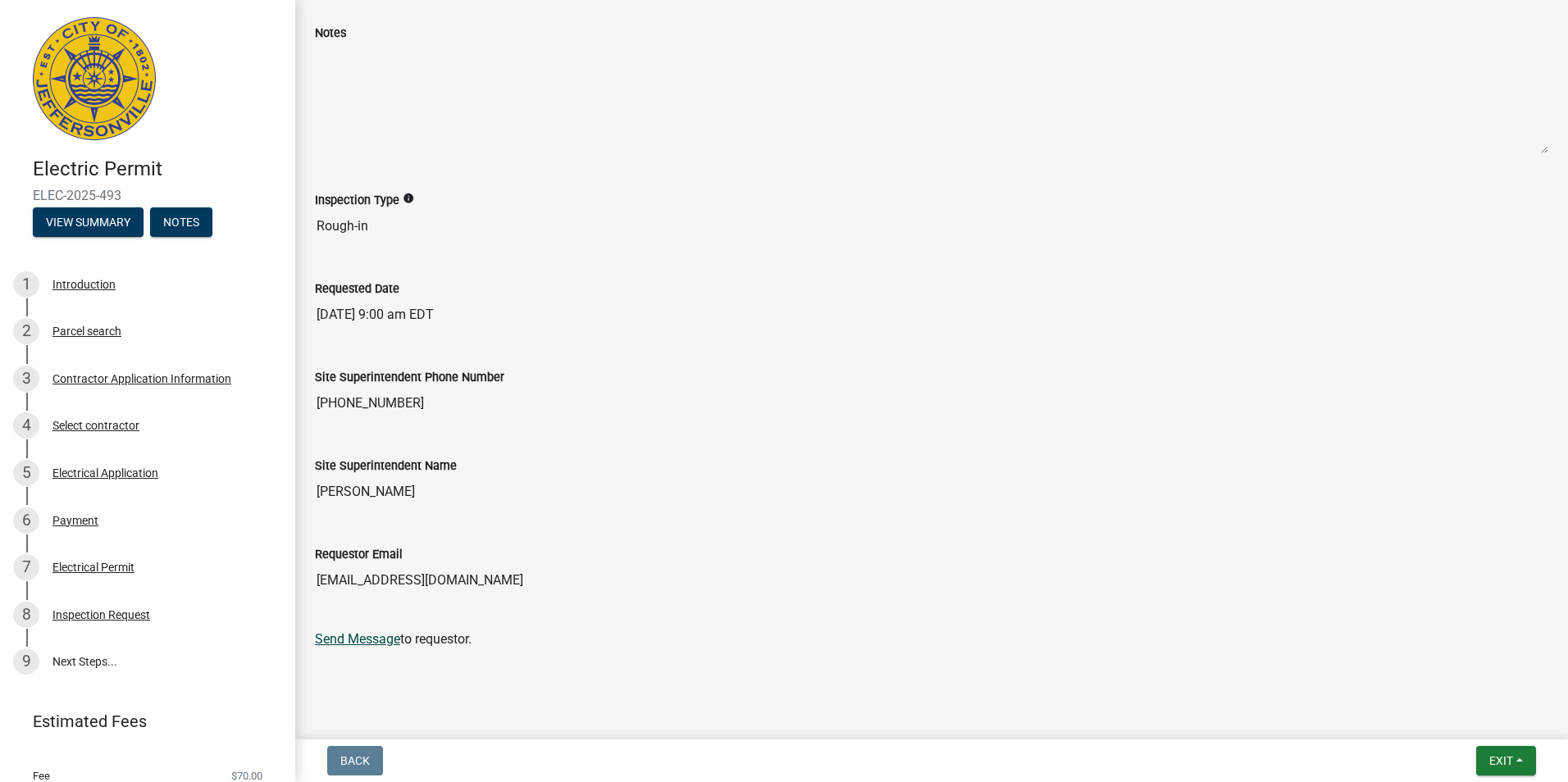
click at [380, 642] on link "Send Message" at bounding box center [357, 639] width 85 height 16
click at [374, 641] on link "Send Message" at bounding box center [357, 639] width 85 height 16
click at [370, 635] on link "Send Message" at bounding box center [357, 639] width 85 height 16
click at [123, 614] on div "Inspection Request" at bounding box center [101, 614] width 97 height 11
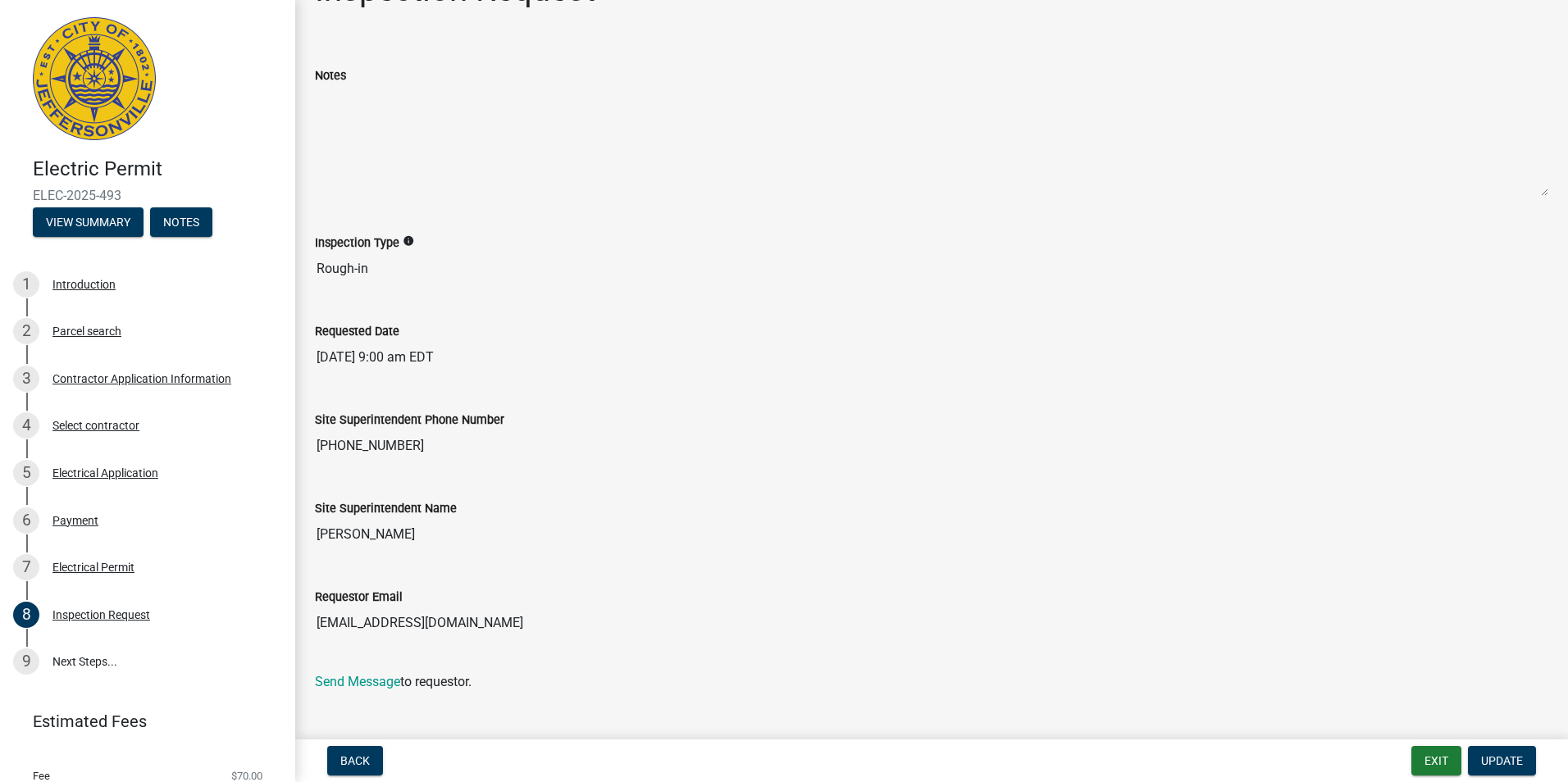
scroll to position [72, 0]
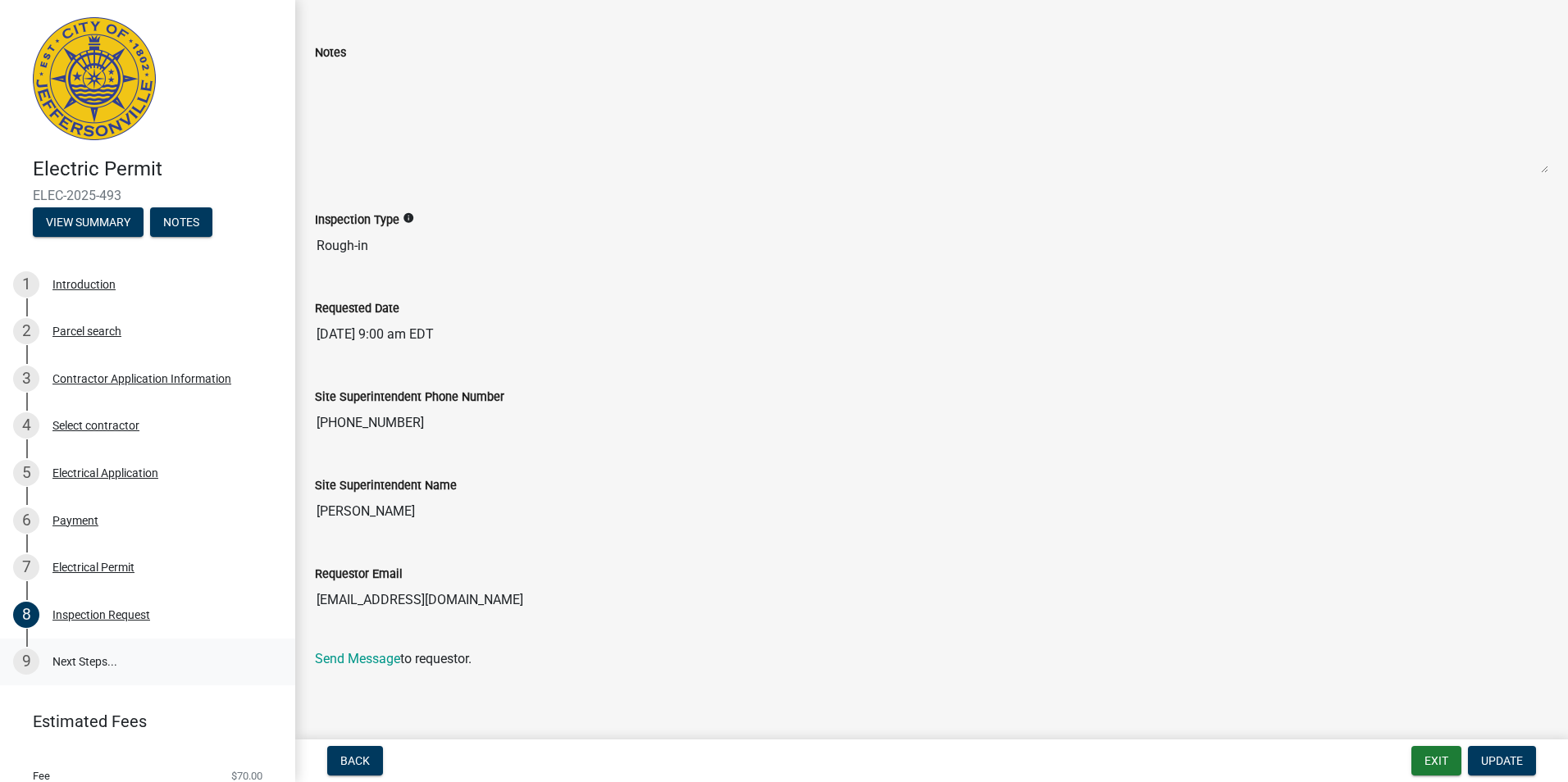
click at [63, 661] on link "9 Next Steps..." at bounding box center [147, 663] width 295 height 47
click at [1515, 767] on span "Update" at bounding box center [1502, 761] width 42 height 13
